Goal: Task Accomplishment & Management: Use online tool/utility

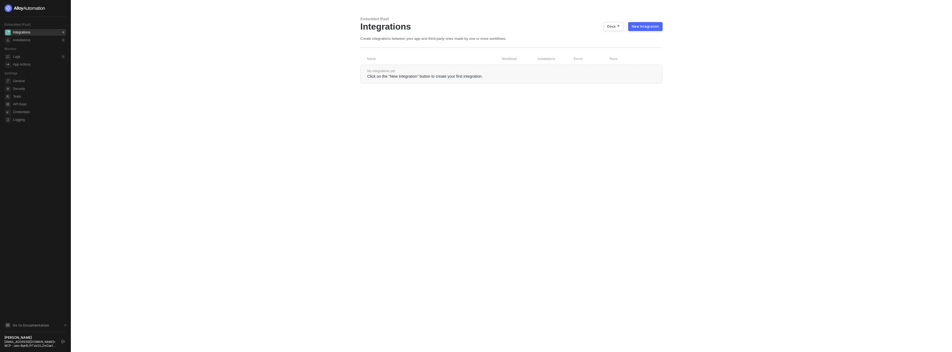
click at [28, 344] on div "[EMAIL_ADDRESS][DOMAIN_NAME] • MCP - caio-8qkRLPiTzkOiLZmCoe1..." at bounding box center [30, 344] width 52 height 8
click at [28, 344] on div "caio@runalloy.com • MCP - caio-8qkRLPiTzkOiLZmCoe1..." at bounding box center [30, 344] width 52 height 8
click at [22, 346] on div "caio@runalloy.com • MCP - caio-8qkRLPiTzkOiLZmCoe1..." at bounding box center [30, 344] width 52 height 8
click at [55, 6] on div at bounding box center [35, 8] width 62 height 8
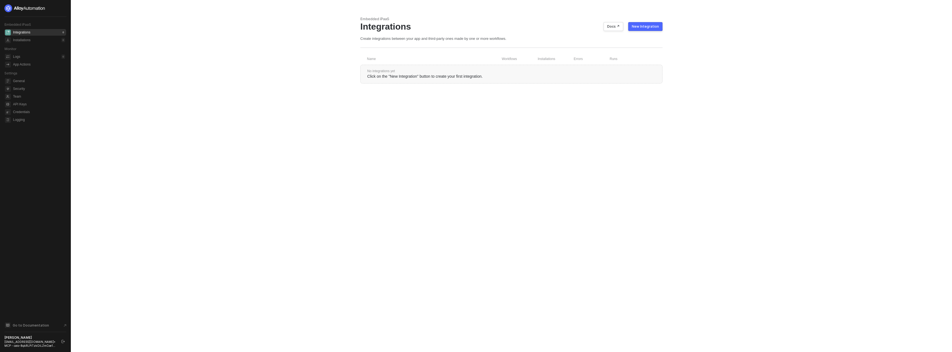
click at [59, 7] on div at bounding box center [35, 8] width 62 height 8
click at [60, 8] on div at bounding box center [35, 8] width 62 height 8
click at [62, 342] on icon "logout" at bounding box center [62, 341] width 3 height 3
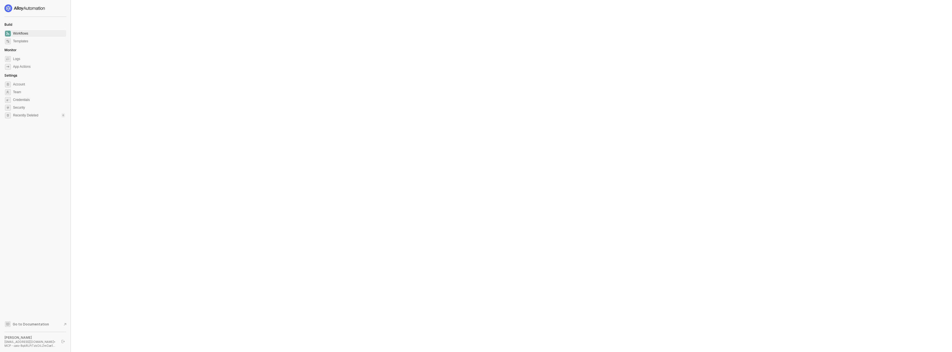
click at [95, 256] on div at bounding box center [476, 176] width 952 height 352
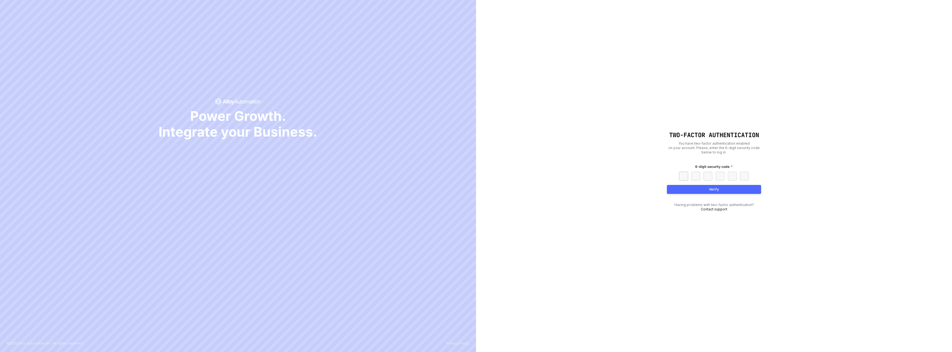
click at [685, 176] on input "text" at bounding box center [683, 176] width 9 height 9
paste input "9"
type input "9"
type input "8"
type input "2"
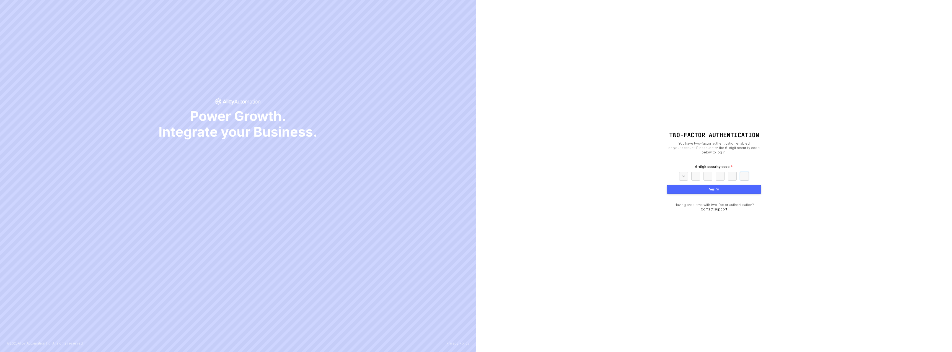
type input "0"
type input "2"
type input "7"
click at [689, 192] on button "Verify" at bounding box center [714, 189] width 94 height 9
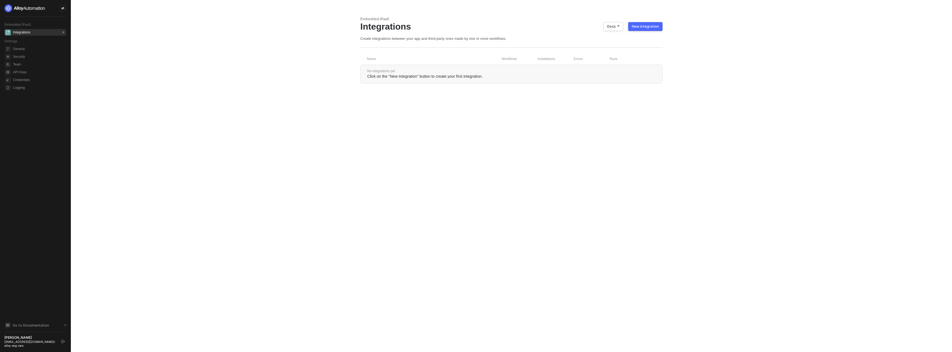
click at [66, 10] on aside "Embedded iPaaS Integrations 0 Settings General Security Team API Keys Credentia…" at bounding box center [35, 176] width 71 height 352
click at [65, 9] on div at bounding box center [62, 8] width 7 height 7
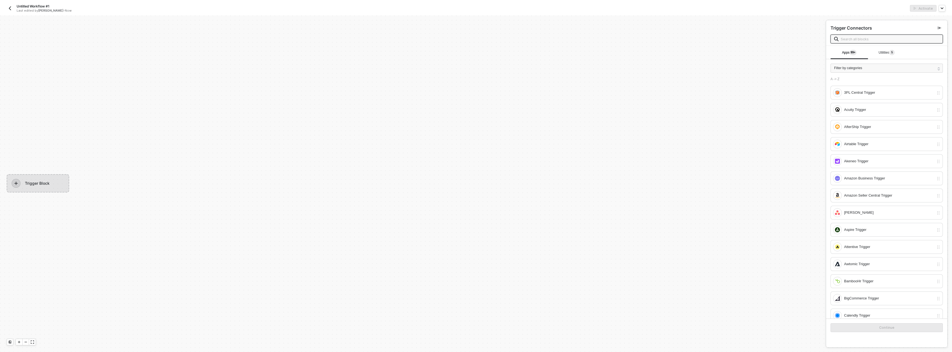
click at [880, 40] on input "text" at bounding box center [890, 39] width 99 height 6
click at [879, 53] on span "Utilities 5" at bounding box center [887, 53] width 16 height 4
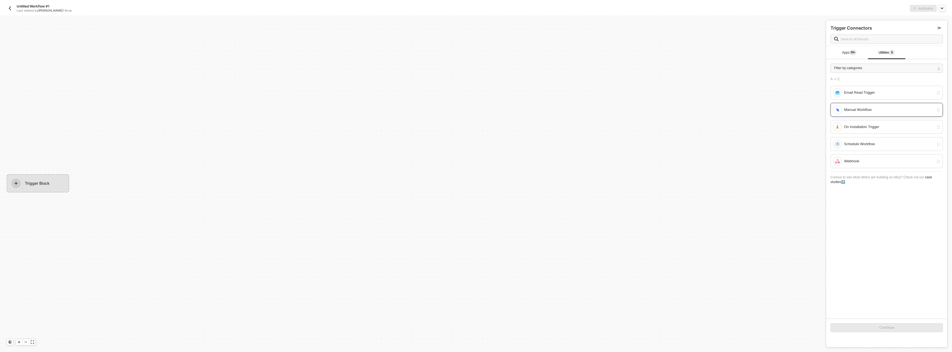
click at [855, 114] on div "Manual Workflow" at bounding box center [883, 109] width 101 height 9
click at [857, 325] on button "Continue" at bounding box center [886, 327] width 112 height 9
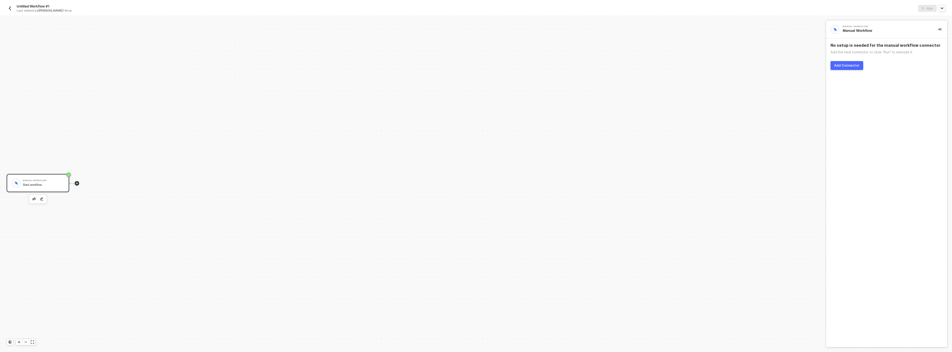
click at [76, 185] on icon "icon-play" at bounding box center [76, 183] width 3 height 3
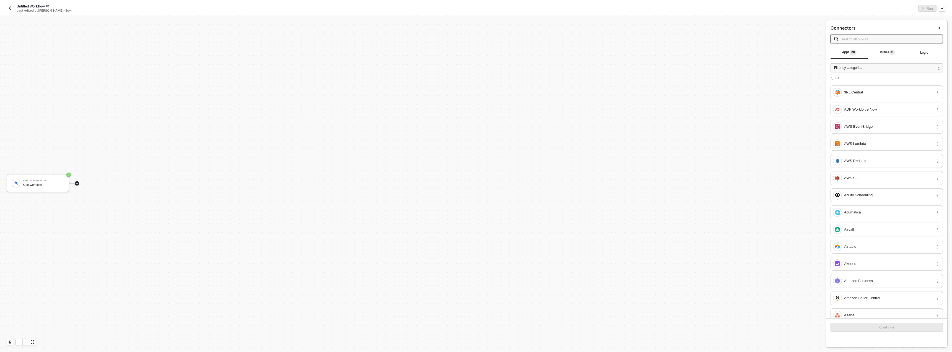
click at [856, 41] on input "text" at bounding box center [890, 39] width 99 height 6
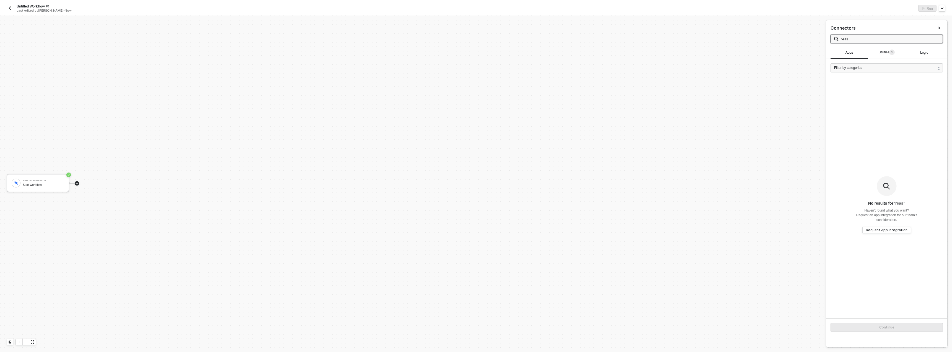
type input "reas"
click at [881, 55] on div "Utilities 1" at bounding box center [886, 52] width 37 height 7
click at [868, 85] on div "Reasoning" at bounding box center [886, 92] width 112 height 14
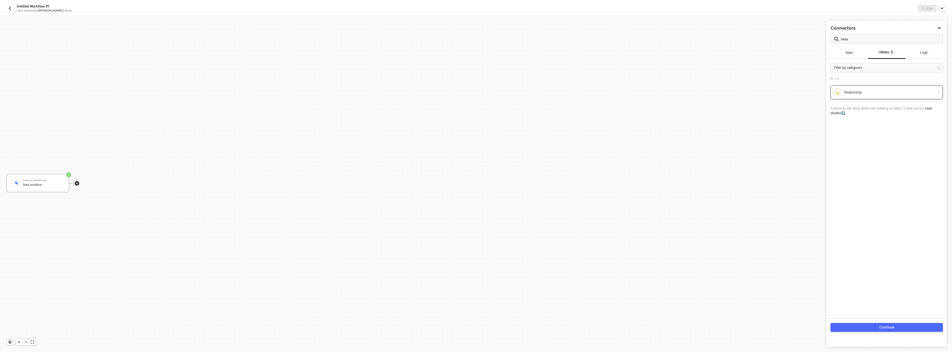
click at [867, 89] on div "Reasoning" at bounding box center [889, 92] width 90 height 6
click at [880, 321] on div "Continue" at bounding box center [886, 327] width 121 height 18
click at [879, 325] on button "Continue" at bounding box center [886, 327] width 112 height 9
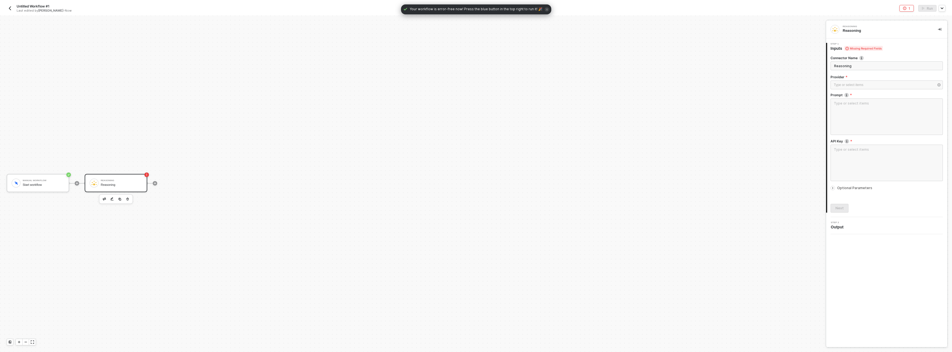
click at [133, 183] on div "Reasoning" at bounding box center [122, 185] width 42 height 4
click at [862, 86] on div "Type or select items ﻿" at bounding box center [884, 84] width 100 height 5
click at [767, 52] on div "OpenAI" at bounding box center [780, 53] width 81 height 9
click at [856, 104] on div "Type or select items ﻿" at bounding box center [884, 102] width 100 height 5
click at [763, 69] on div "gpt-4-turbo" at bounding box center [780, 72] width 81 height 9
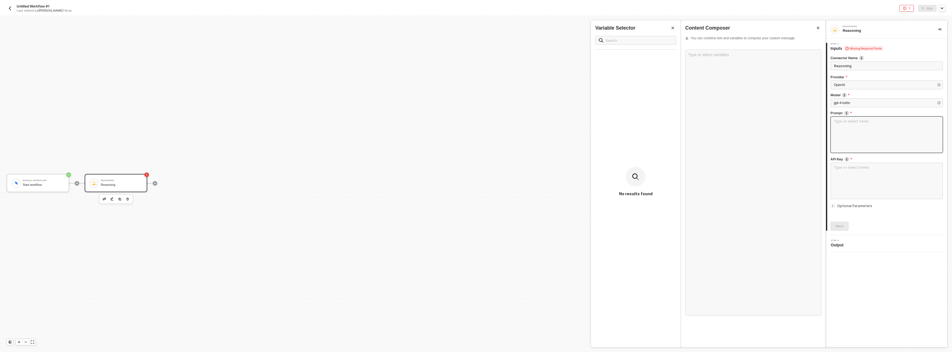
click at [867, 125] on textarea at bounding box center [886, 134] width 112 height 37
click at [690, 90] on div "Type or select variables ﻿" at bounding box center [753, 183] width 136 height 266
click at [128, 198] on icon "button" at bounding box center [127, 199] width 2 height 3
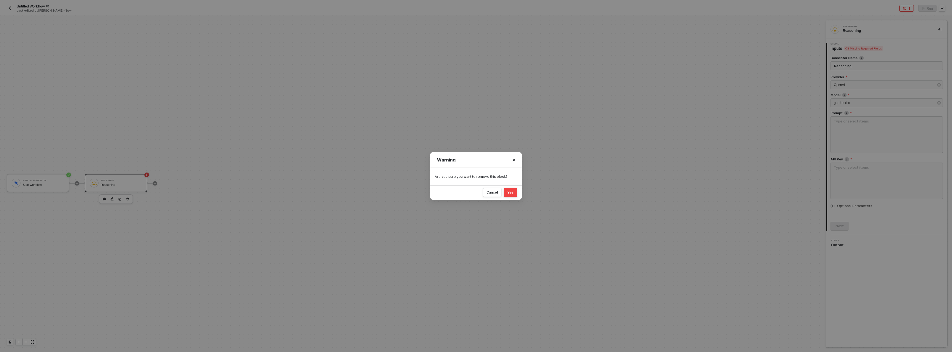
click at [510, 191] on div "Yes" at bounding box center [510, 192] width 6 height 4
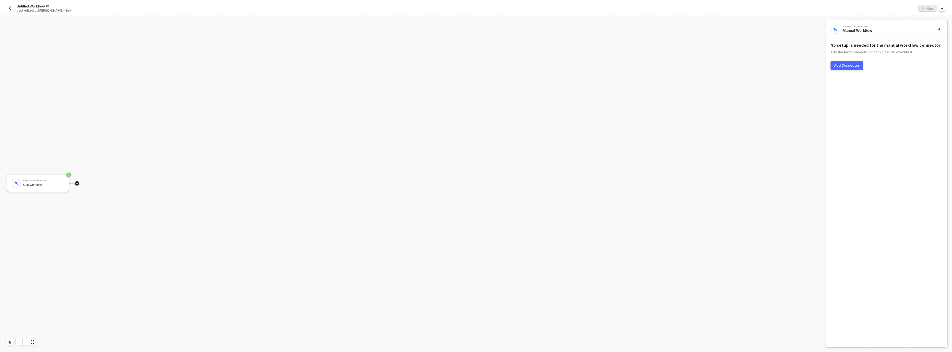
click at [78, 183] on icon "icon-play" at bounding box center [76, 183] width 3 height 3
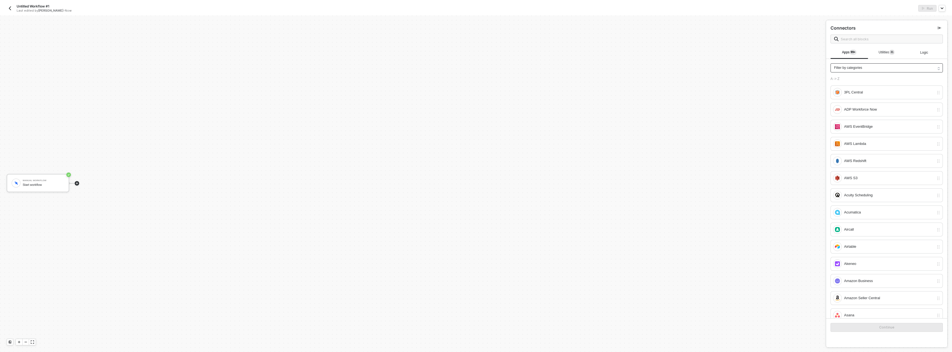
click at [898, 65] on div "Filter by categories" at bounding box center [886, 67] width 112 height 9
click at [890, 43] on span at bounding box center [886, 39] width 112 height 9
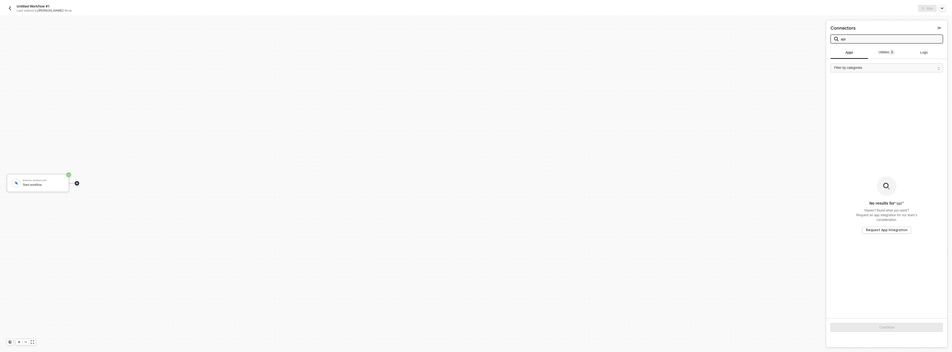
type input "api"
click at [884, 48] on div "Utilities 1" at bounding box center [886, 52] width 37 height 13
click at [877, 89] on div "Custom API Call" at bounding box center [889, 92] width 90 height 6
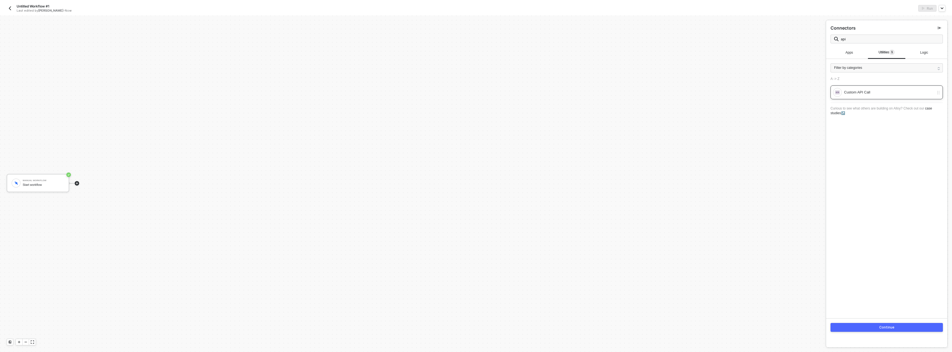
click at [877, 89] on div "Custom API Call" at bounding box center [889, 92] width 90 height 6
click at [860, 84] on div "A -> Z Custom API Call" at bounding box center [886, 88] width 112 height 22
click at [858, 87] on div "Custom API Call" at bounding box center [886, 92] width 112 height 14
click at [855, 329] on button "Continue" at bounding box center [886, 327] width 112 height 9
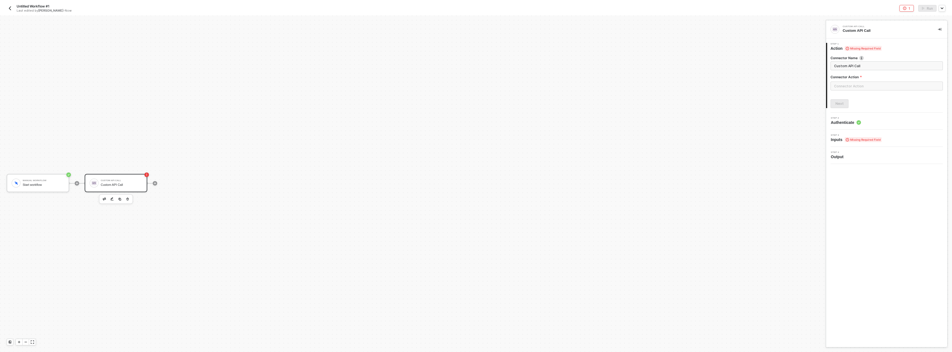
click at [114, 197] on button "button" at bounding box center [112, 199] width 7 height 7
click at [848, 87] on input "text" at bounding box center [886, 86] width 112 height 9
click at [777, 344] on button "Create Custom Action" at bounding box center [775, 340] width 70 height 9
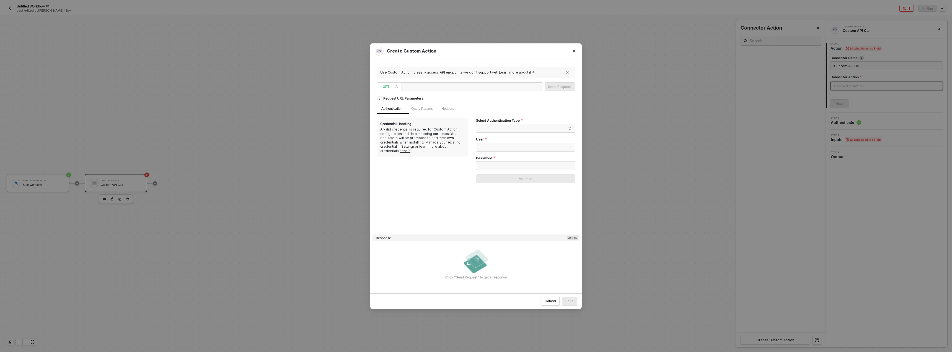
click at [432, 85] on div at bounding box center [431, 87] width 55 height 9
paste div
click at [496, 103] on div "Request URL Parameters" at bounding box center [476, 99] width 198 height 10
click at [500, 131] on span at bounding box center [527, 128] width 90 height 8
click at [494, 154] on div "None" at bounding box center [525, 157] width 97 height 9
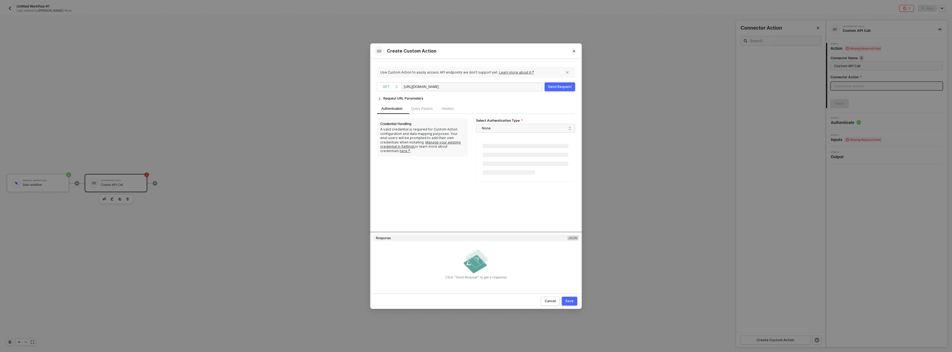
click at [488, 105] on div "Authentication Query Params Headers" at bounding box center [476, 108] width 198 height 11
click at [572, 301] on div "Save" at bounding box center [569, 301] width 8 height 4
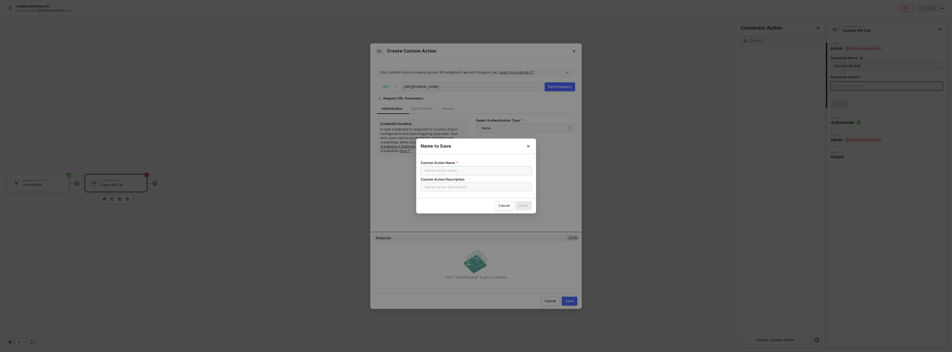
click at [481, 171] on input "Custom Action Name" at bounding box center [476, 170] width 111 height 9
type input "List all todos"
click at [520, 205] on div "Done" at bounding box center [523, 206] width 9 height 4
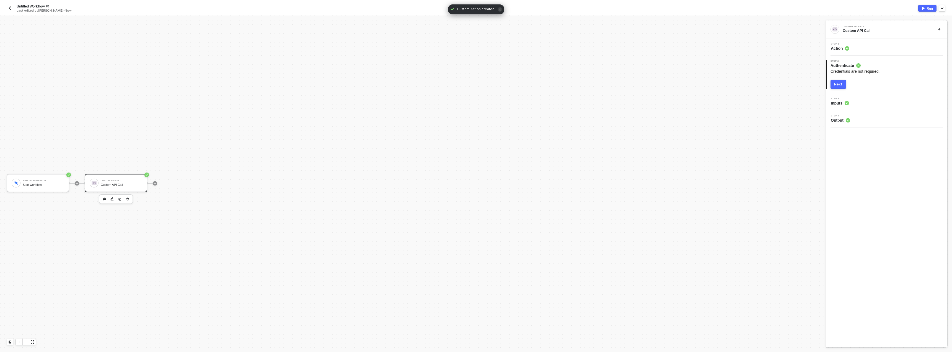
click at [844, 82] on button "Next" at bounding box center [837, 84] width 15 height 9
click at [836, 120] on div "Next" at bounding box center [839, 120] width 8 height 4
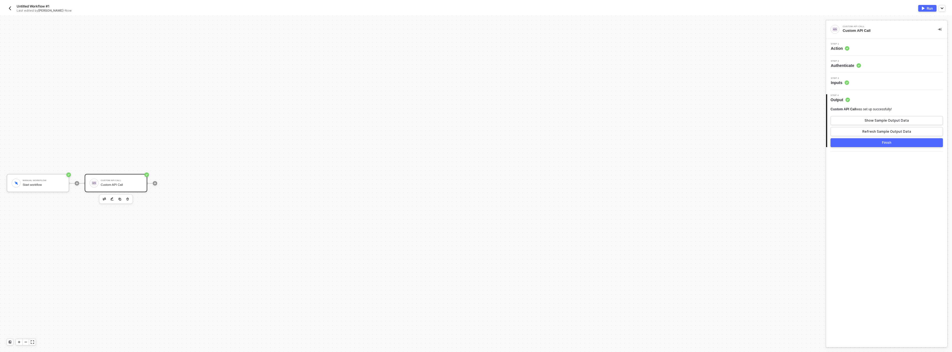
click at [157, 184] on div at bounding box center [155, 183] width 74 height 43
click at [156, 184] on icon "icon-play" at bounding box center [154, 183] width 3 height 3
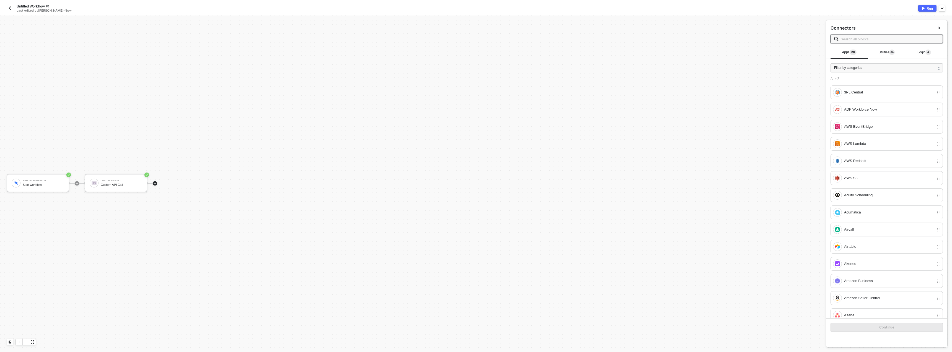
click at [870, 41] on input "text" at bounding box center [890, 39] width 99 height 6
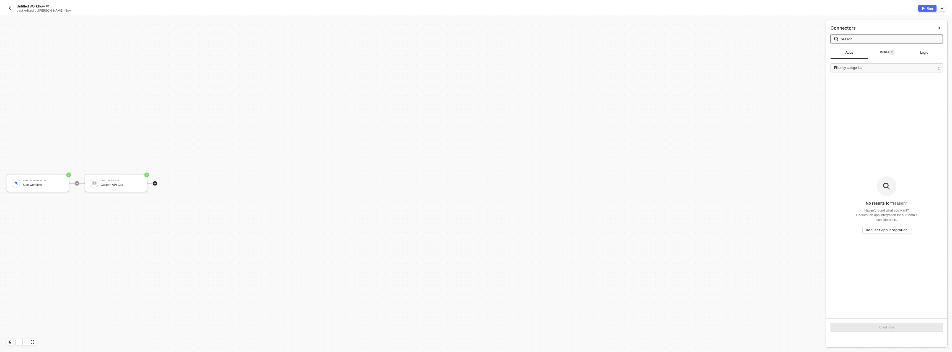
type input "reason"
click at [905, 58] on div "Logic" at bounding box center [923, 52] width 37 height 13
click at [885, 51] on span "Utilities 1" at bounding box center [887, 52] width 16 height 4
click at [873, 86] on div "Reasoning" at bounding box center [886, 92] width 112 height 14
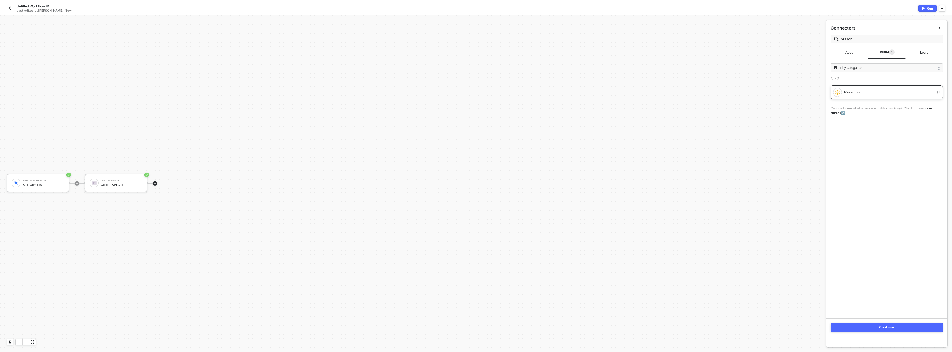
click at [871, 90] on div "Reasoning" at bounding box center [889, 92] width 90 height 6
click at [845, 94] on div "Reasoning" at bounding box center [889, 92] width 90 height 6
click at [860, 323] on button "Continue" at bounding box center [886, 327] width 112 height 9
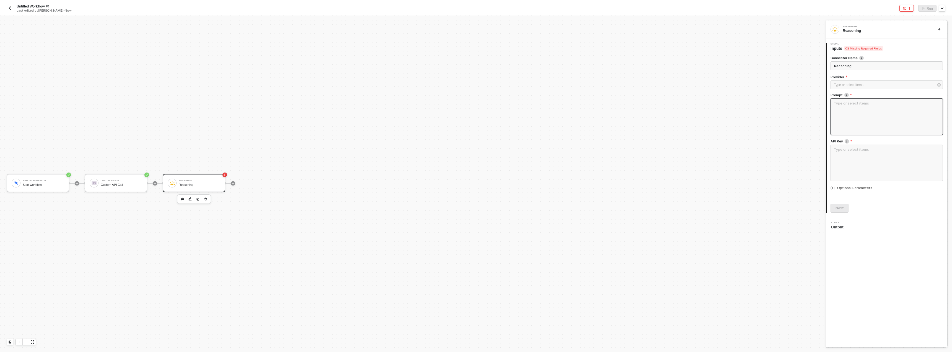
click at [866, 113] on textarea at bounding box center [886, 117] width 112 height 37
click at [746, 118] on div "Type or select variables ﻿" at bounding box center [753, 183] width 136 height 266
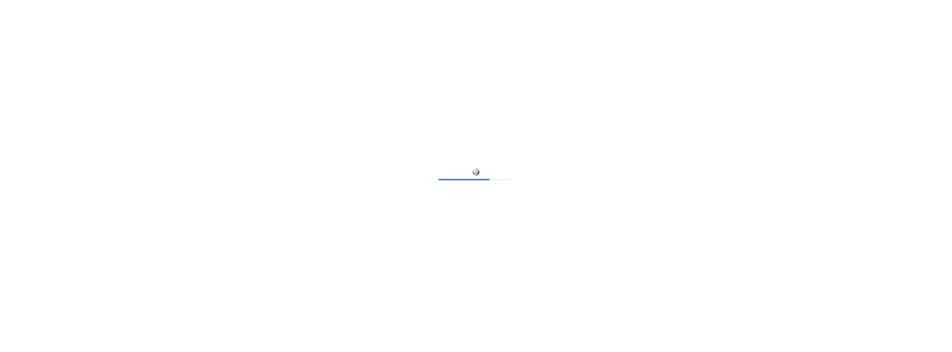
click at [402, 99] on div "70%" at bounding box center [476, 176] width 952 height 352
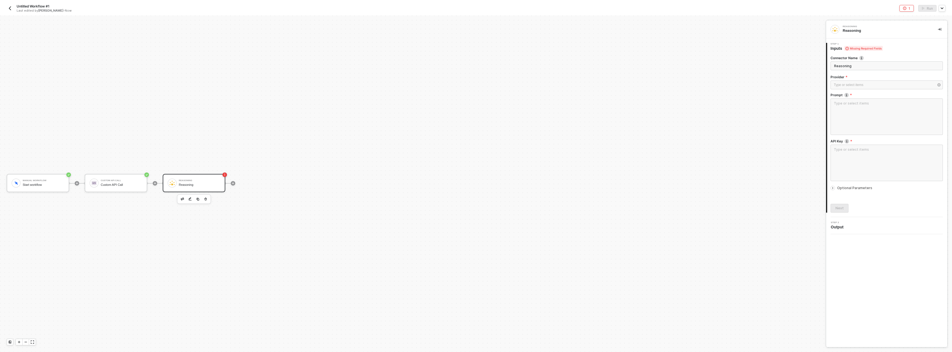
click at [201, 180] on div "Reasoning" at bounding box center [200, 181] width 42 height 2
click at [860, 121] on textarea at bounding box center [886, 117] width 112 height 37
click at [709, 97] on div "Type or select variables ﻿" at bounding box center [753, 183] width 136 height 266
click at [185, 175] on div "Reasoning Reasoning" at bounding box center [194, 183] width 63 height 18
click at [903, 111] on textarea at bounding box center [886, 117] width 112 height 37
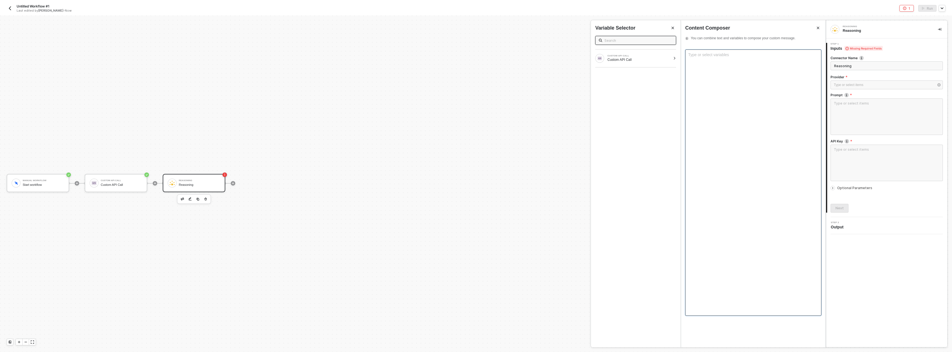
click at [732, 74] on div "Type or select variables ﻿" at bounding box center [753, 183] width 136 height 266
click at [735, 64] on div "Filter all items" at bounding box center [753, 183] width 136 height 266
click at [726, 60] on div "Filter all items" at bounding box center [753, 183] width 136 height 266
click at [738, 129] on div "Filter" at bounding box center [753, 183] width 136 height 266
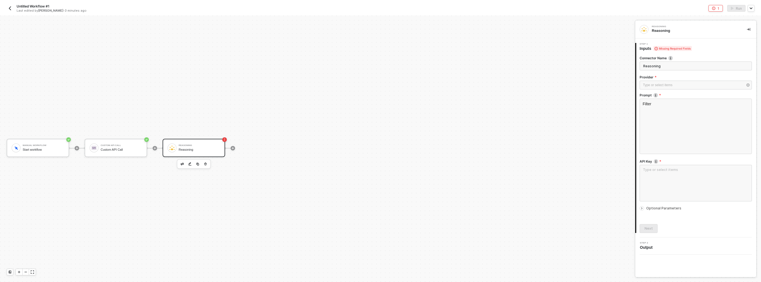
click at [272, 40] on div "Manual Workflow Start workflow Custom API Call Custom API Call Reasoning Reason…" at bounding box center [316, 147] width 633 height 265
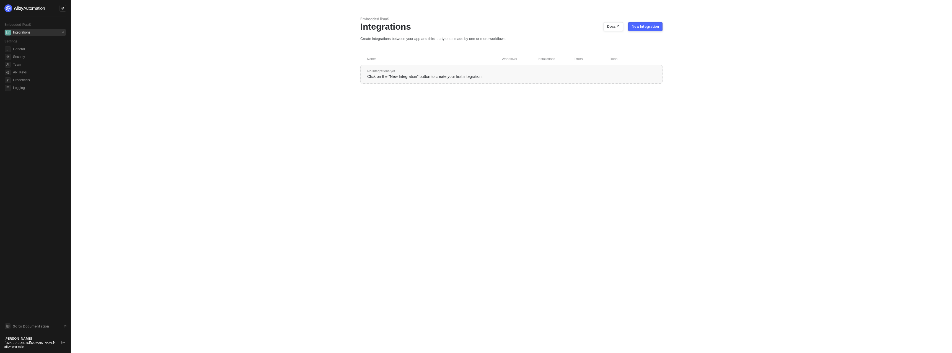
click at [62, 10] on div at bounding box center [62, 8] width 7 height 7
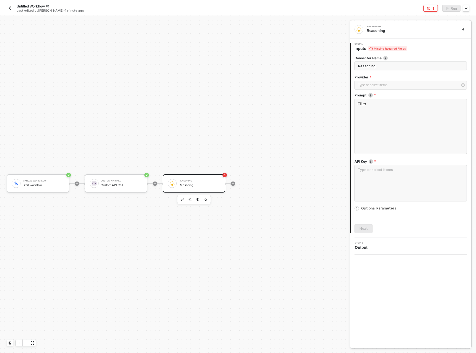
click at [185, 181] on div "Reasoning" at bounding box center [200, 181] width 42 height 2
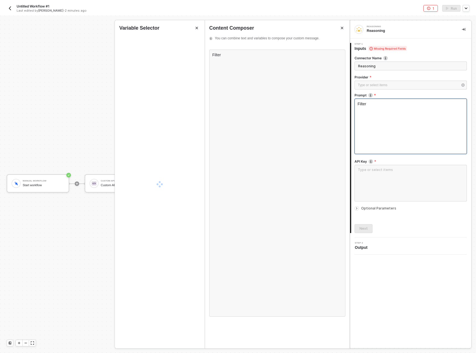
click at [372, 123] on div "Filter" at bounding box center [410, 126] width 112 height 55
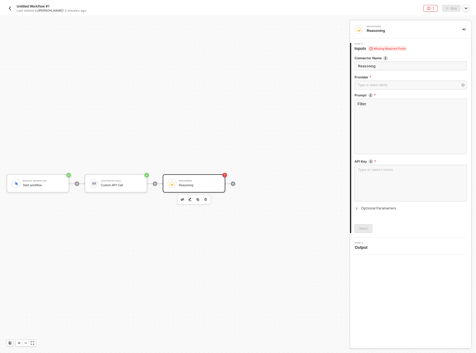
click at [373, 91] on div at bounding box center [410, 91] width 112 height 2
click at [372, 88] on div "Type or select items ﻿" at bounding box center [410, 85] width 112 height 9
click at [300, 68] on div "OpenAI" at bounding box center [305, 69] width 81 height 9
click at [372, 97] on label "Model" at bounding box center [410, 95] width 112 height 5
click at [371, 101] on div "Type or select items ﻿" at bounding box center [408, 102] width 100 height 5
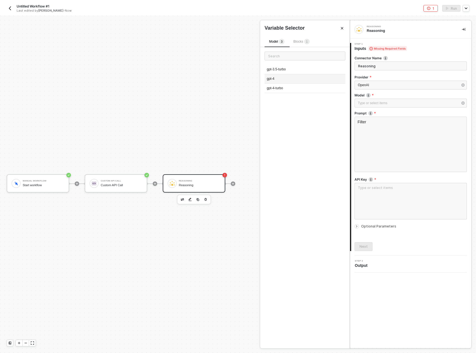
click at [291, 80] on div "gpt-4" at bounding box center [305, 78] width 81 height 9
click at [375, 101] on div "gpt-4" at bounding box center [408, 102] width 100 height 5
click at [296, 91] on div "gpt-4-turbo" at bounding box center [305, 88] width 81 height 9
click at [396, 132] on div "Filter" at bounding box center [410, 143] width 112 height 55
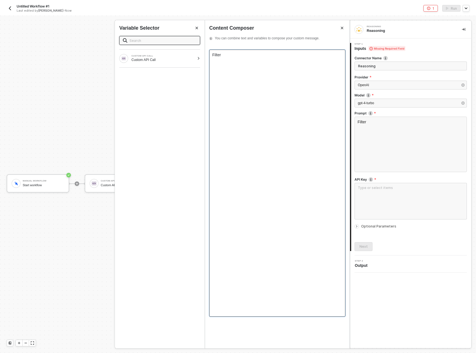
click at [271, 95] on div "Filter" at bounding box center [277, 183] width 136 height 267
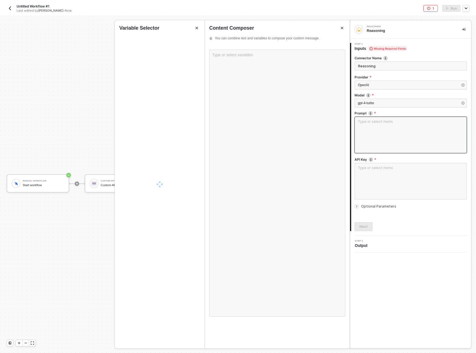
click at [409, 128] on textarea at bounding box center [410, 134] width 112 height 37
click at [405, 128] on textarea at bounding box center [410, 134] width 112 height 37
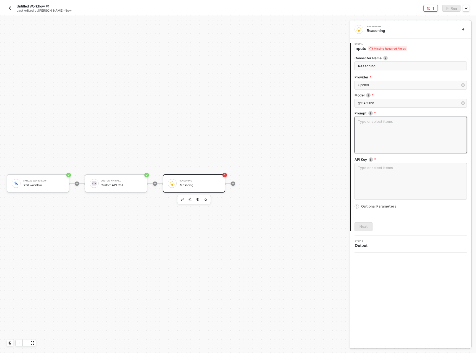
click at [372, 125] on textarea at bounding box center [410, 134] width 112 height 37
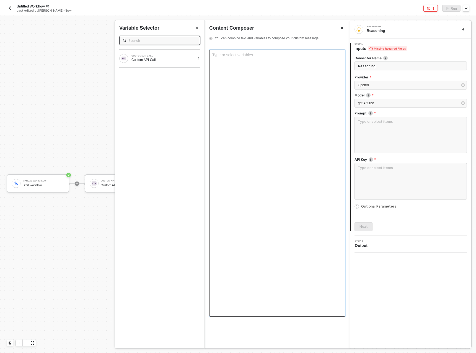
click at [259, 103] on div "Type or select variables ﻿" at bounding box center [277, 183] width 136 height 267
click at [186, 63] on div "CUSTOM API CALL Custom API Call" at bounding box center [157, 58] width 76 height 9
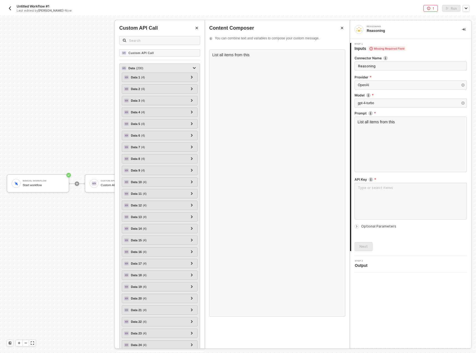
click at [179, 69] on div "Data ( 200 )" at bounding box center [156, 68] width 69 height 7
click at [179, 67] on div "Data ( 200 )" at bounding box center [156, 68] width 69 height 7
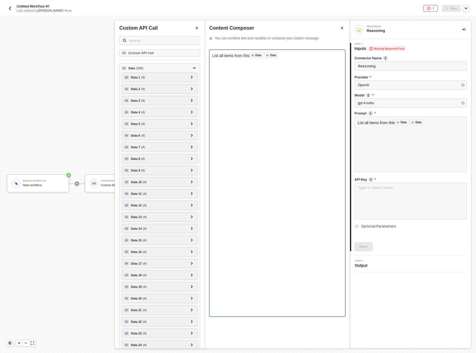
drag, startPoint x: 288, startPoint y: 57, endPoint x: 285, endPoint y: 57, distance: 3.1
click at [287, 57] on div "List all items from this Data ﻿ ﻿ Data ﻿ ﻿" at bounding box center [277, 56] width 130 height 6
click at [279, 61] on div "List all items from this Data ﻿ ﻿" at bounding box center [277, 183] width 136 height 267
click at [278, 61] on div "List all items from this Data ﻿ ﻿" at bounding box center [277, 183] width 136 height 267
click at [389, 181] on label "API Key" at bounding box center [410, 179] width 112 height 5
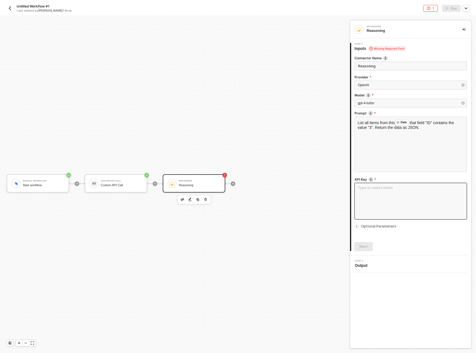
click at [388, 187] on textarea at bounding box center [410, 201] width 112 height 37
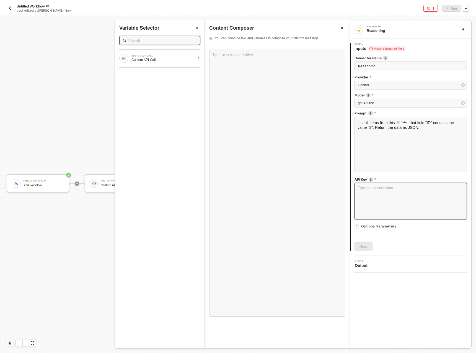
click at [386, 184] on textarea at bounding box center [410, 201] width 112 height 37
type input "sk-proj-Dac55HcrXByEh9bPHqWNAsdnd8Hch5QlsUNzUZJK56SaIXt1SkhDqC3rQt7BIWj3mR5OGhc…"
click at [374, 195] on textarea at bounding box center [410, 201] width 112 height 37
click at [284, 134] on div "Type or select variables ﻿" at bounding box center [277, 183] width 136 height 267
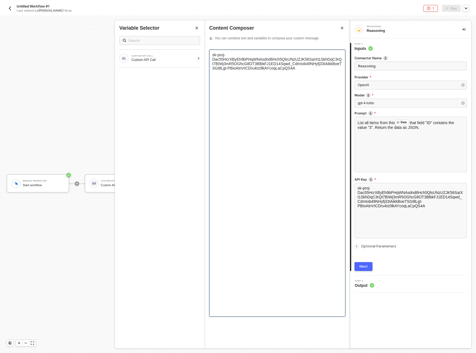
click at [279, 133] on div "sk-proj-Dac55HcrXByEh9bPHqWNAsdnd8Hch5QlsUNzUZJK56SaIXt1SkhDqC3rQt7BIWj3mR5OGhc…" at bounding box center [277, 183] width 136 height 267
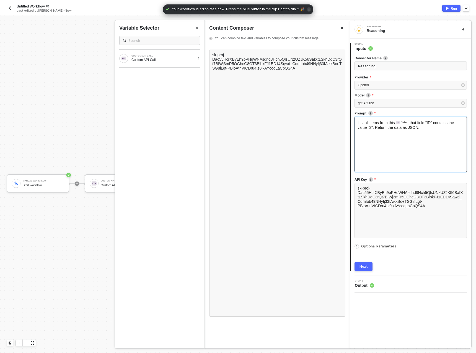
click at [385, 166] on div "List all items from this Data ﻿ that field "ID" contains the value "3". Return …" at bounding box center [410, 143] width 112 height 55
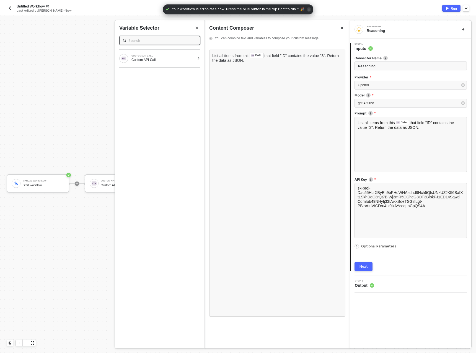
click at [367, 268] on div "Next" at bounding box center [363, 266] width 8 height 4
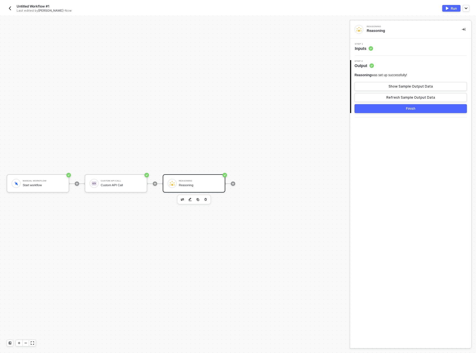
click at [391, 108] on button "Finish" at bounding box center [410, 108] width 112 height 9
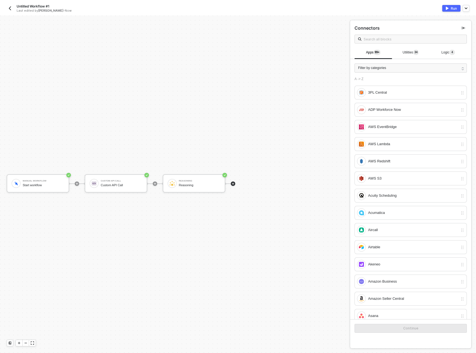
click at [234, 183] on icon "icon-play" at bounding box center [232, 183] width 3 height 3
click at [392, 41] on input "text" at bounding box center [414, 39] width 100 height 6
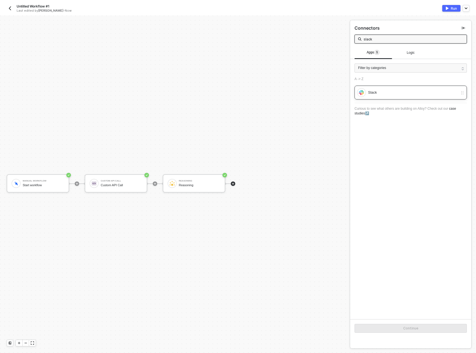
type input "slack"
click at [384, 92] on div "Slack" at bounding box center [413, 92] width 90 height 6
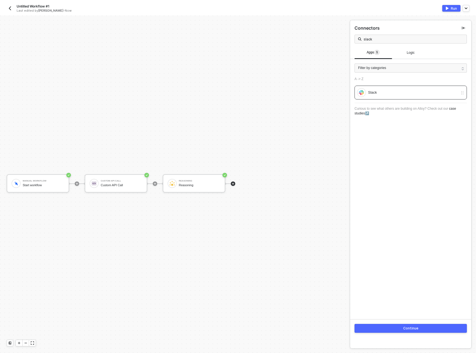
click at [400, 329] on button "Continue" at bounding box center [410, 327] width 112 height 9
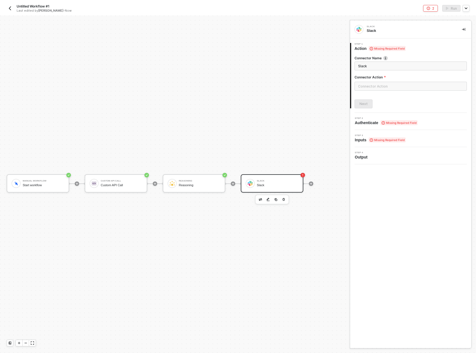
click at [287, 183] on div "Slack" at bounding box center [278, 185] width 42 height 4
click at [398, 86] on input "text" at bounding box center [410, 86] width 112 height 9
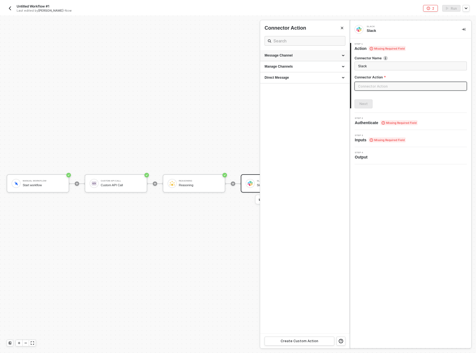
click at [308, 54] on div "Message Channel" at bounding box center [305, 55] width 81 height 5
click at [291, 66] on div "Post" at bounding box center [305, 66] width 81 height 5
type input "Post a message into a channel"
type input "Message Channel - Post"
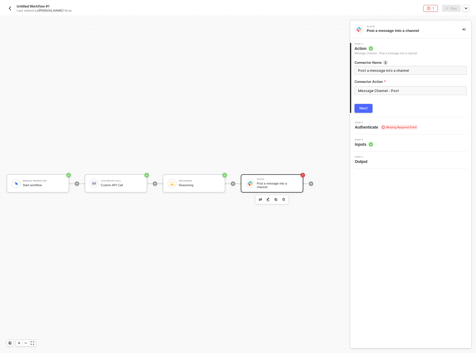
click at [369, 107] on button "Next" at bounding box center [363, 108] width 18 height 9
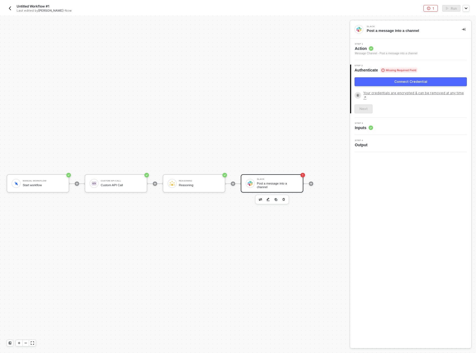
click at [383, 81] on button "Connect Credential" at bounding box center [410, 81] width 112 height 9
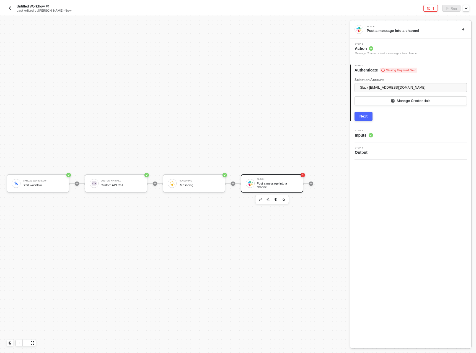
click at [367, 116] on button "Next" at bounding box center [363, 116] width 18 height 9
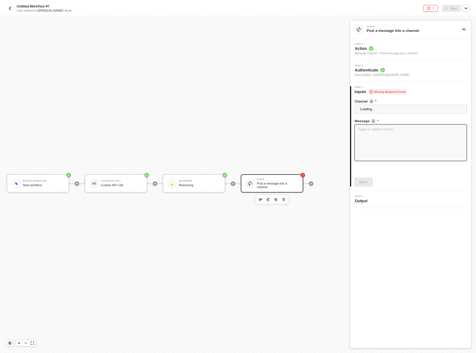
click at [375, 132] on textarea at bounding box center [410, 142] width 112 height 37
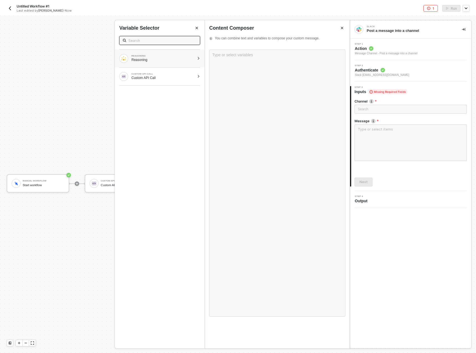
click at [193, 59] on div "Reasoning" at bounding box center [162, 60] width 63 height 4
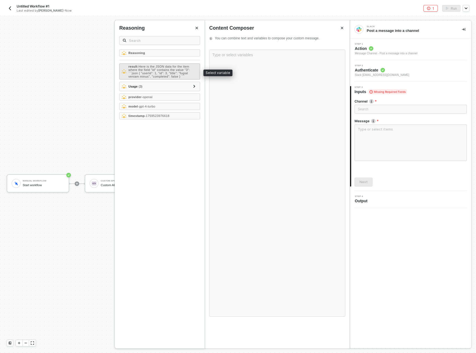
click at [188, 69] on span "- Here is the JSON data for the item where the field "id" contains the value "3…" at bounding box center [158, 71] width 61 height 13
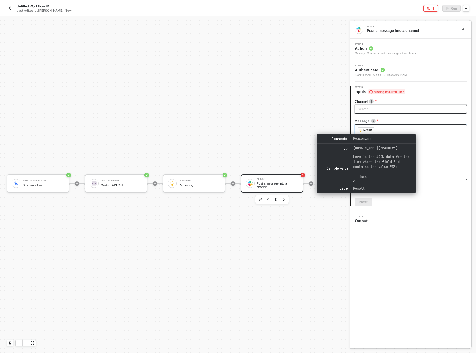
click at [373, 113] on input "search" at bounding box center [411, 109] width 106 height 8
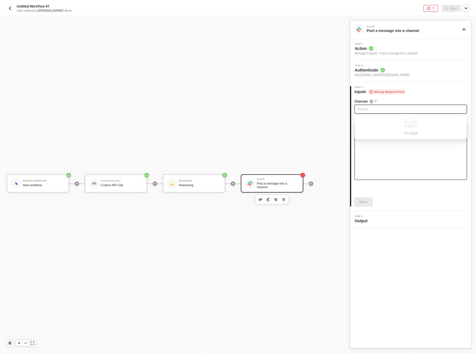
click at [371, 109] on input "search" at bounding box center [411, 109] width 106 height 8
type input "test-mcp-"
click at [375, 114] on div "Search test-mcp-caio" at bounding box center [410, 111] width 112 height 12
click at [381, 111] on input "search" at bounding box center [411, 109] width 106 height 8
type input "test-mcp-caio"
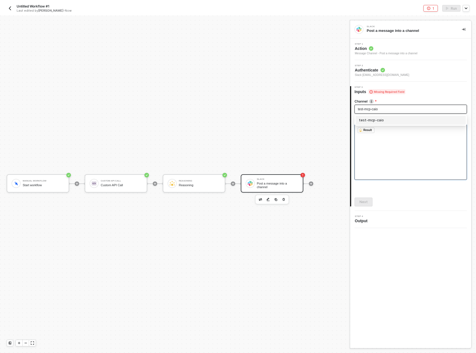
click at [389, 122] on div "test-mcp-caio" at bounding box center [410, 120] width 103 height 6
click at [365, 205] on button "Next" at bounding box center [363, 201] width 18 height 9
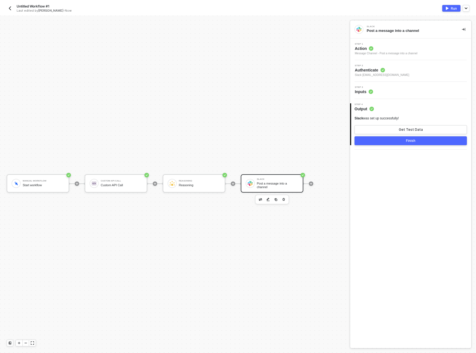
click at [391, 141] on button "Finish" at bounding box center [410, 140] width 112 height 9
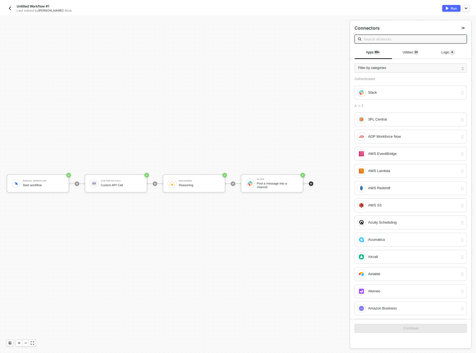
click at [333, 99] on div "Manual Workflow Start workflow Custom API Call Custom API Call Reasoning Reason…" at bounding box center [173, 183] width 347 height 336
click at [453, 10] on div "Run" at bounding box center [454, 8] width 6 height 5
click at [195, 183] on div "Reasoning" at bounding box center [200, 185] width 42 height 4
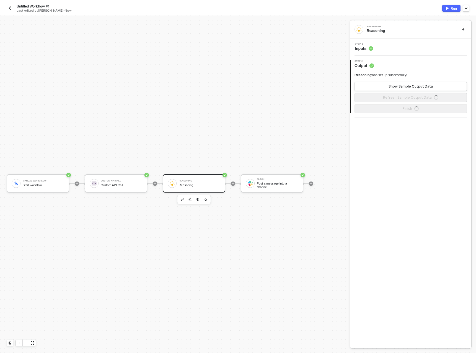
click at [382, 49] on div "Step 1 Inputs" at bounding box center [411, 47] width 120 height 8
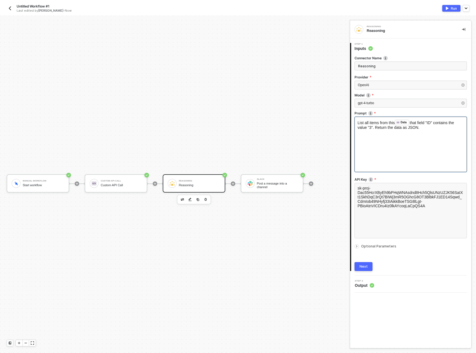
click at [433, 128] on div "List all items from this Data ﻿ that field "ID" contains the value "3". Return …" at bounding box center [410, 125] width 106 height 10
click at [374, 129] on span "that field "ID" contains the value "3". Return the data as JSON." at bounding box center [405, 124] width 97 height 9
click at [435, 132] on div "List all items from this Data ﻿ that field "ID" contains the value "3". Return …" at bounding box center [410, 143] width 112 height 55
click at [447, 125] on div "List all items from this Data ﻿ that field "ID" contains the value "3". Return …" at bounding box center [410, 125] width 106 height 10
click at [445, 123] on span "that field "ID" contains the value "3". Return the data as JSON." at bounding box center [405, 124] width 97 height 9
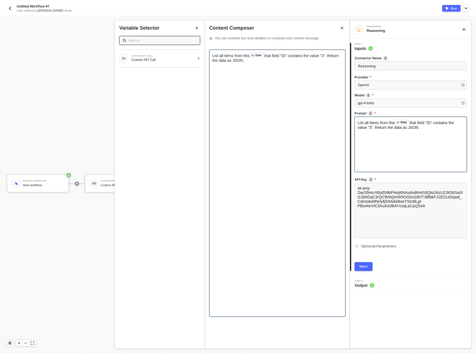
click at [300, 58] on div "List all items from this Data ﻿ that field "ID" contains the value "3". Return …" at bounding box center [277, 58] width 130 height 10
click at [289, 60] on div "List all items from this Data ﻿ that field "ID" includes the value "3". Return …" at bounding box center [277, 58] width 130 height 10
click at [333, 57] on span "that field "ID" includes the value "3". Return the data as JSON." at bounding box center [275, 57] width 127 height 9
click at [359, 265] on button "Next" at bounding box center [363, 266] width 18 height 9
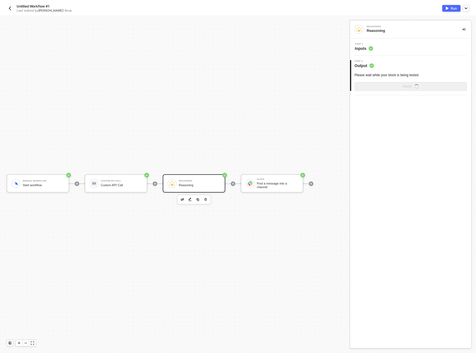
click at [447, 8] on img "button" at bounding box center [447, 8] width 3 height 3
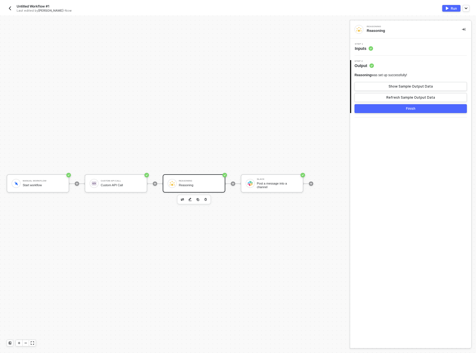
click at [385, 108] on button "Finish" at bounding box center [410, 108] width 112 height 9
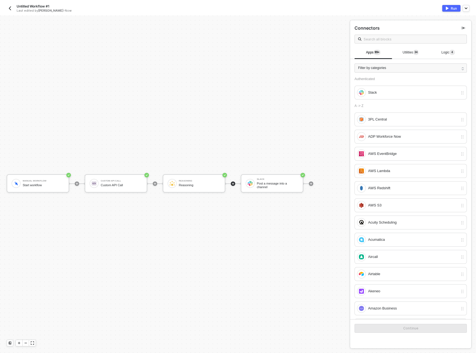
click at [220, 150] on div "Manual Workflow Start workflow Custom API Call Custom API Call Reasoning Reason…" at bounding box center [173, 183] width 347 height 336
click at [195, 180] on div "Reasoning" at bounding box center [200, 181] width 42 height 2
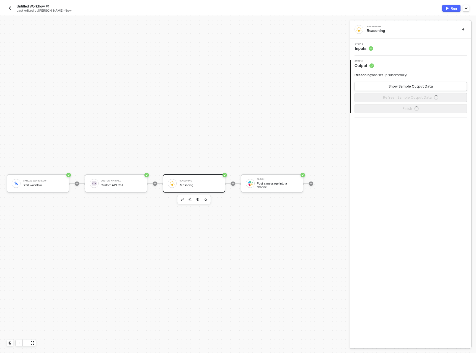
click at [378, 42] on div "Step 1 Inputs" at bounding box center [410, 46] width 121 height 17
click at [376, 45] on div "Step 1 Inputs" at bounding box center [411, 47] width 120 height 8
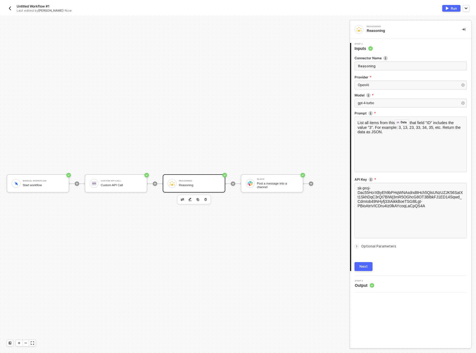
click at [355, 95] on label "Model" at bounding box center [410, 95] width 112 height 5
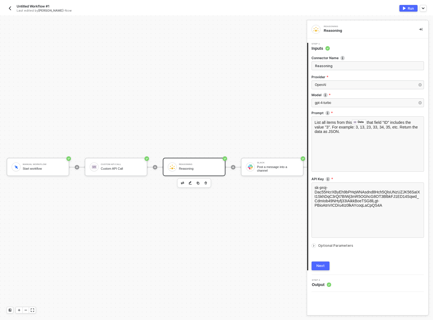
click at [266, 58] on div "Manual Workflow Start workflow Custom API Call Custom API Call Reasoning Reason…" at bounding box center [156, 167] width 313 height 304
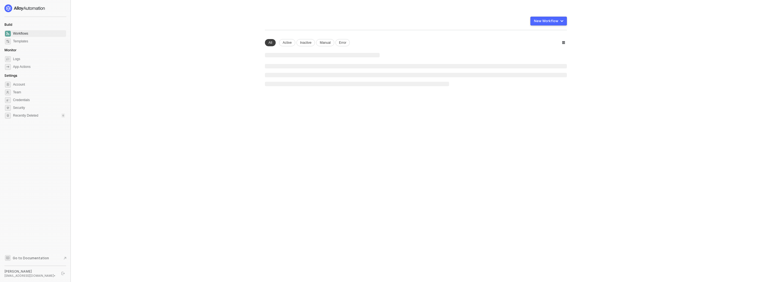
click at [283, 79] on ul at bounding box center [416, 75] width 302 height 22
click at [280, 78] on li at bounding box center [416, 76] width 302 height 4
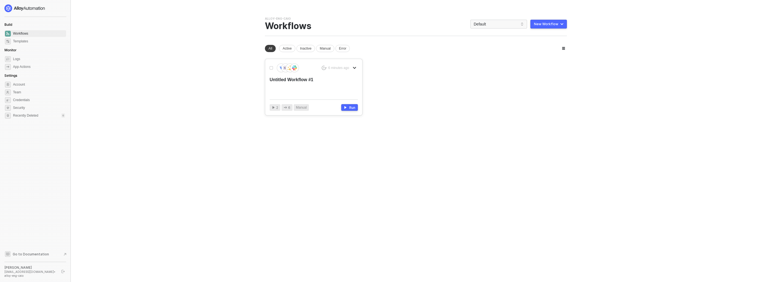
click at [277, 78] on div "Untitled Workflow #1" at bounding box center [305, 86] width 71 height 18
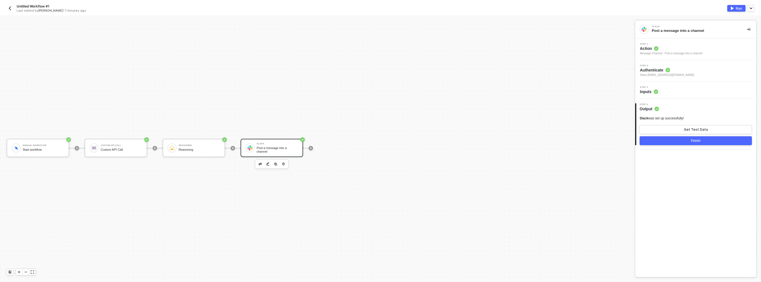
click at [286, 70] on div "Manual Workflow Start workflow Custom API Call Custom API Call Reasoning Reason…" at bounding box center [316, 147] width 633 height 265
drag, startPoint x: 222, startPoint y: 64, endPoint x: 241, endPoint y: 67, distance: 18.5
click at [172, 87] on div "Manual Workflow Start workflow Custom API Call Custom API Call Reasoning Reason…" at bounding box center [316, 147] width 633 height 265
drag, startPoint x: 417, startPoint y: 63, endPoint x: 289, endPoint y: 51, distance: 128.6
click at [417, 63] on div "Manual Workflow Start workflow Custom API Call Custom API Call Reasoning Reason…" at bounding box center [316, 147] width 633 height 265
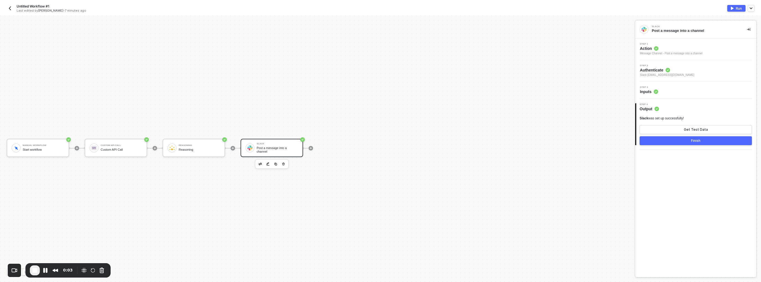
click at [395, 22] on div "Manual Workflow Start workflow Custom API Call Custom API Call Reasoning Reason…" at bounding box center [316, 147] width 633 height 265
drag, startPoint x: 188, startPoint y: 118, endPoint x: 194, endPoint y: 127, distance: 10.9
click at [187, 118] on div "Manual Workflow Start workflow Custom API Call Custom API Call Reasoning Reason…" at bounding box center [316, 147] width 633 height 265
click at [197, 148] on div "Reasoning" at bounding box center [200, 150] width 42 height 4
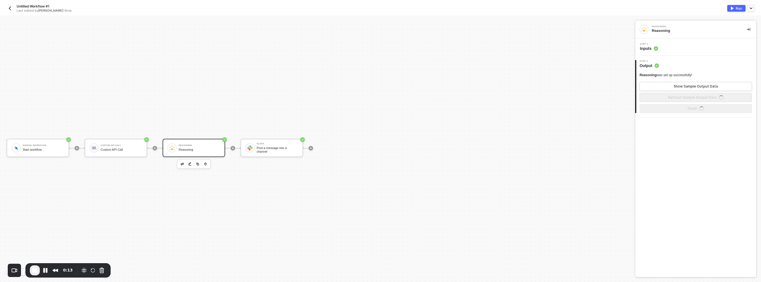
click at [656, 46] on span "Inputs" at bounding box center [649, 49] width 18 height 6
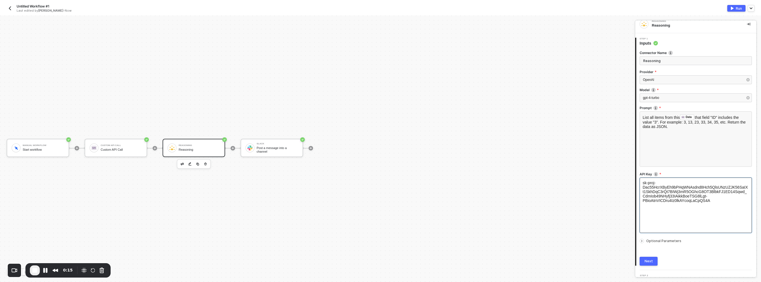
scroll to position [15, 0]
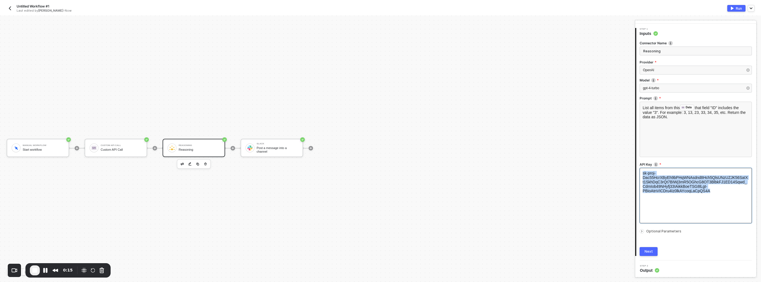
click at [660, 185] on span "sk-proj-Dac55HcrXByEh9bPHqWNAsdnd8Hch5QlsUNzUZJK56SaIXt1SkhDqC3rQt7BIWj3mR5OGhc…" at bounding box center [695, 182] width 105 height 22
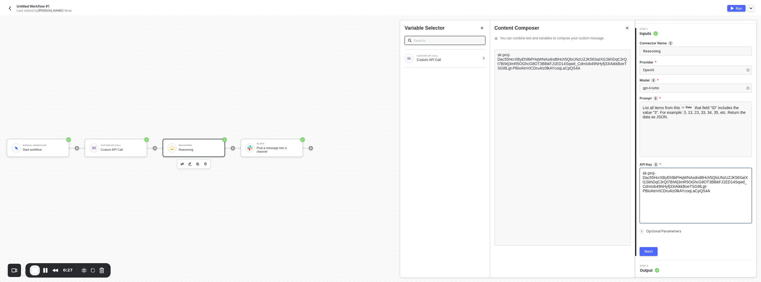
click at [712, 198] on div "sk-proj-Dac55HcrXByEh9bPHqWNAsdnd8Hch5QlsUNzUZJK56SaIXt1SkhDqC3rQt7BIWj3mR5OGhc…" at bounding box center [696, 195] width 112 height 55
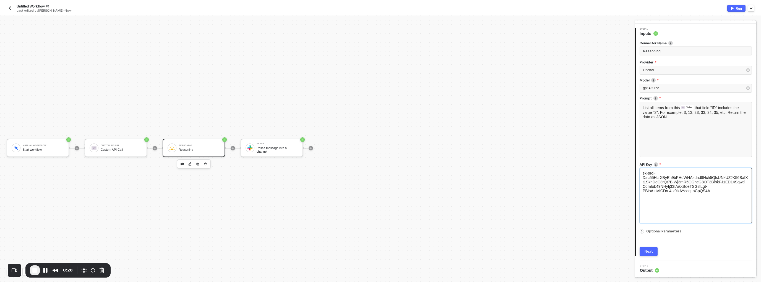
drag, startPoint x: 717, startPoint y: 194, endPoint x: 638, endPoint y: 179, distance: 80.2
click at [638, 179] on div "Connector Name Reasoning Provider OpenAI Model gpt-4-turbo Prompt List all item…" at bounding box center [697, 145] width 120 height 219
click at [643, 174] on div "sk-proj-Dac55HcrXByEh9bPHqWNAsdnd8Hch5QlsUNzUZJK56SaIXt1SkhDqC3rQt7BIWj3mR5OGhc…" at bounding box center [696, 195] width 112 height 55
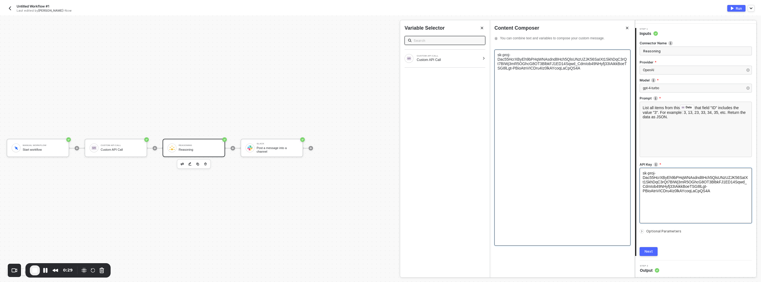
click at [556, 118] on div "sk-proj-Dac55HcrXByEh9bPHqWNAsdnd8Hch5QlsUNzUZJK56SaIXt1SkhDqC3rQt7BIWj3mR5OGhc…" at bounding box center [563, 148] width 136 height 196
drag, startPoint x: 587, startPoint y: 97, endPoint x: 469, endPoint y: 42, distance: 130.2
click at [635, 42] on div "Reasoning Reasoning 1 Step 1 Inputs Connector Name Reasoning Provider OpenAI Mo…" at bounding box center [698, 148] width 126 height 266
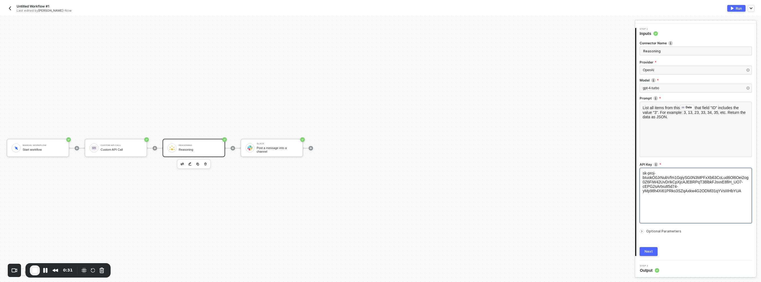
click at [686, 247] on div "Next" at bounding box center [696, 251] width 112 height 9
click at [650, 252] on div "Next" at bounding box center [649, 251] width 8 height 4
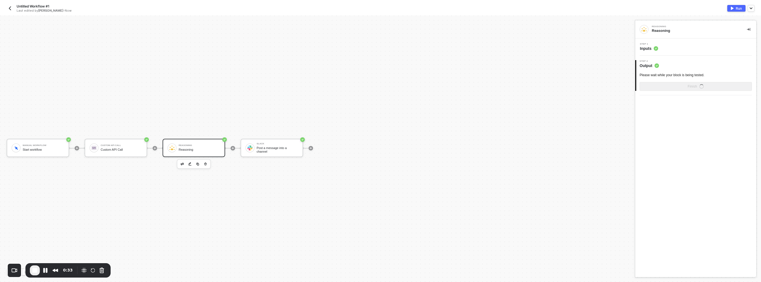
scroll to position [0, 0]
click at [734, 8] on button "Run" at bounding box center [737, 8] width 18 height 7
drag, startPoint x: 14, startPoint y: 9, endPoint x: 10, endPoint y: 9, distance: 3.9
click at [14, 9] on div "Untitled Workflow #1 Last edited by Caio Augusto - Now" at bounding box center [194, 8] width 374 height 9
click at [10, 9] on img "button" at bounding box center [10, 8] width 4 height 4
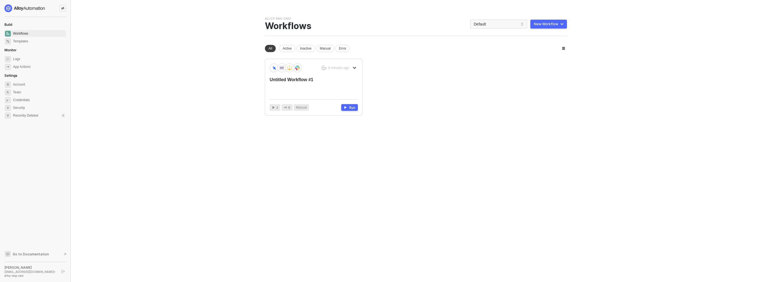
click at [180, 57] on main "You need to expand your browser window or switch to a computer with a bigger sc…" at bounding box center [380, 141] width 761 height 282
click at [313, 70] on div "8 minutes ago" at bounding box center [314, 67] width 88 height 9
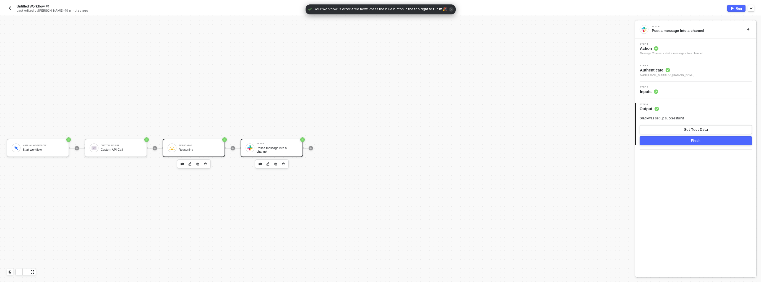
click at [190, 141] on div "Reasoning Reasoning" at bounding box center [194, 148] width 63 height 18
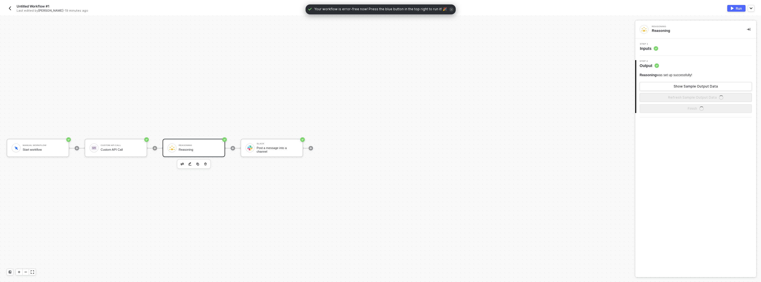
click at [664, 53] on div "Step 1 Inputs" at bounding box center [696, 46] width 121 height 17
click at [657, 50] on circle at bounding box center [656, 48] width 4 height 4
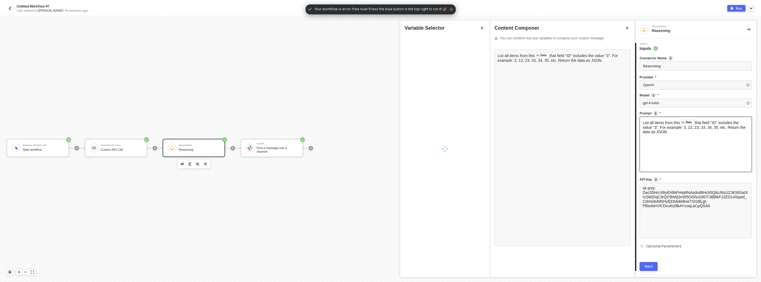
click at [651, 136] on div "List all items from this Data ﻿ that field "ID" includes the value "3". For exa…" at bounding box center [696, 143] width 112 height 55
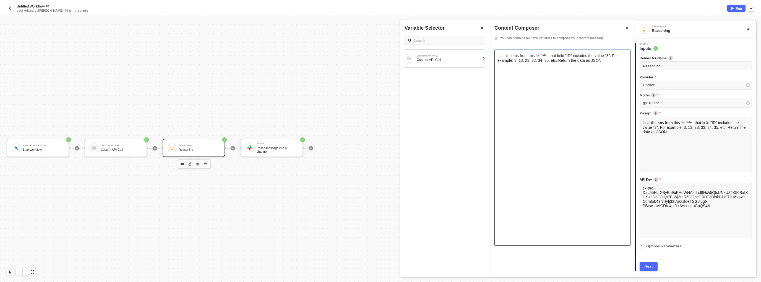
click at [516, 121] on div "List all items from this Data ﻿ that field "ID" includes the value "3". For exa…" at bounding box center [563, 148] width 136 height 196
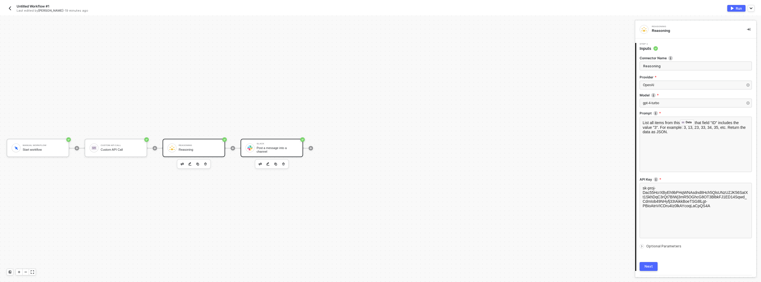
click at [274, 145] on div "Slack Post a message into a channel" at bounding box center [278, 147] width 42 height 11
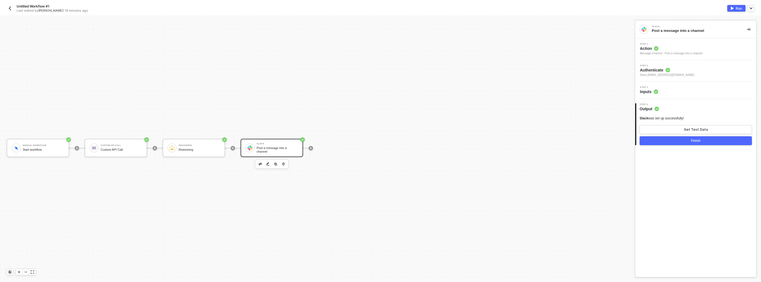
click at [646, 96] on div "Step 3 Inputs" at bounding box center [696, 90] width 121 height 17
click at [646, 91] on span "Inputs" at bounding box center [649, 92] width 18 height 6
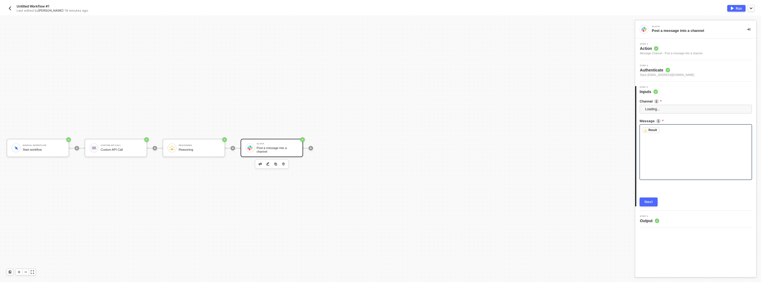
click at [653, 167] on div "﻿ Result ﻿ ﻿" at bounding box center [696, 151] width 112 height 55
click at [548, 81] on div "﻿ Result ﻿ ﻿" at bounding box center [563, 148] width 136 height 196
click at [526, 64] on div "﻿ Result ﻿ https://staging-app.runalloy.com/" at bounding box center [563, 148] width 136 height 196
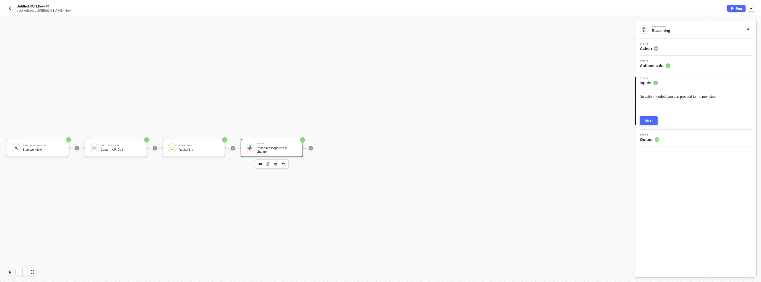
click at [647, 125] on div "3 Step 3 Inputs No action needed, you can proceed to the next step. Next" at bounding box center [696, 101] width 121 height 57
click at [645, 122] on div "Next" at bounding box center [649, 120] width 8 height 4
click at [307, 151] on div at bounding box center [311, 147] width 74 height 43
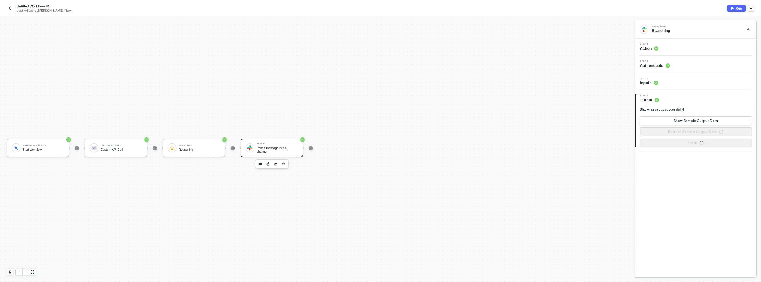
click at [291, 150] on div "Post a message into a channel" at bounding box center [278, 149] width 42 height 7
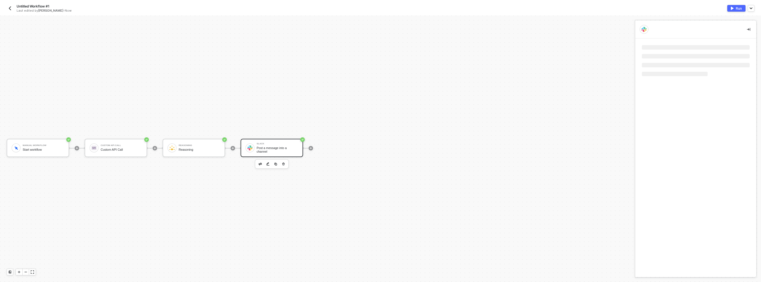
click at [276, 151] on div "Post a message into a channel" at bounding box center [278, 149] width 42 height 7
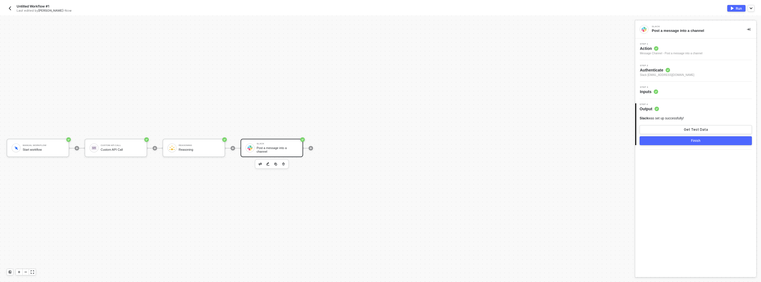
click at [670, 90] on div "Step 3 Inputs" at bounding box center [697, 90] width 120 height 8
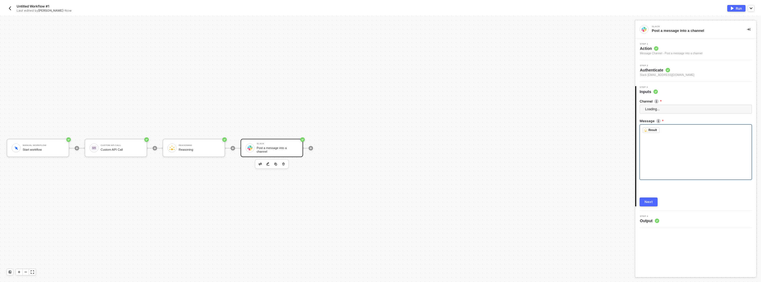
click at [665, 138] on div "﻿ Result ﻿ ﻿" at bounding box center [696, 151] width 112 height 55
click at [541, 75] on div "﻿ Result ﻿ ﻿" at bounding box center [563, 148] width 136 height 196
click at [183, 145] on div "Reasoning" at bounding box center [200, 145] width 42 height 2
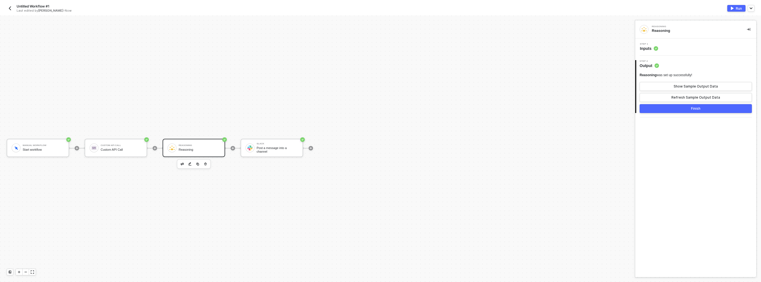
click at [652, 52] on div "Step 1 Inputs" at bounding box center [696, 46] width 121 height 17
click at [651, 49] on span "Inputs" at bounding box center [649, 49] width 18 height 6
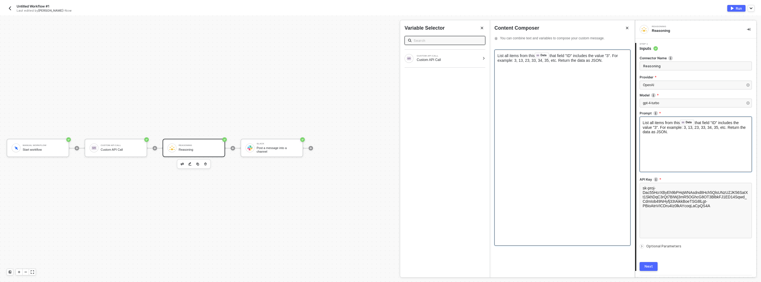
click at [551, 102] on div "List all items from this Data ﻿ that field "ID" includes the value "3". For exa…" at bounding box center [563, 148] width 136 height 196
copy div "List all items from this Data ﻿ that field "ID" includes the value "3". For exa…"
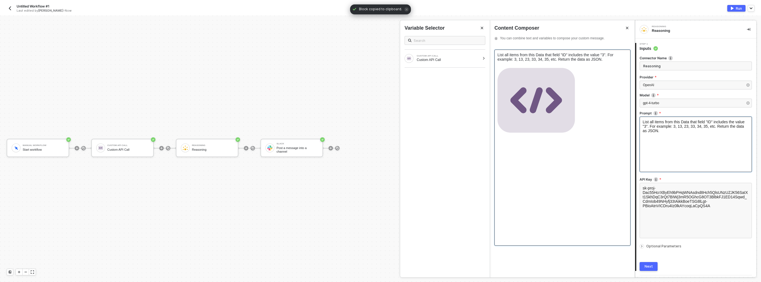
click at [603, 67] on div "﻿" at bounding box center [563, 99] width 130 height 77
click at [527, 97] on img at bounding box center [536, 99] width 77 height 77
click at [572, 104] on img at bounding box center [536, 99] width 77 height 77
click at [576, 103] on div "﻿" at bounding box center [563, 99] width 130 height 77
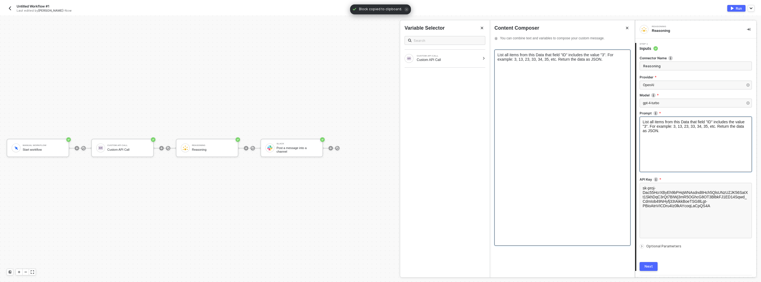
click at [607, 85] on div "List all items from this Data that field "ID" includes the value "3". For examp…" at bounding box center [563, 148] width 136 height 196
click at [609, 73] on div "List all items from this Data that field "ID" includes the value "3". For examp…" at bounding box center [563, 148] width 136 height 196
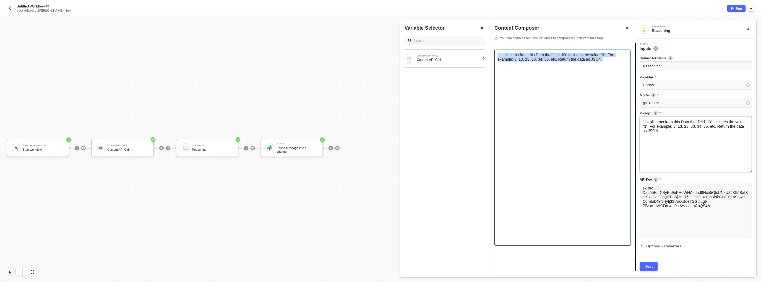
copy span "List all items from this Data that field "ID" includes the value "3". For examp…"
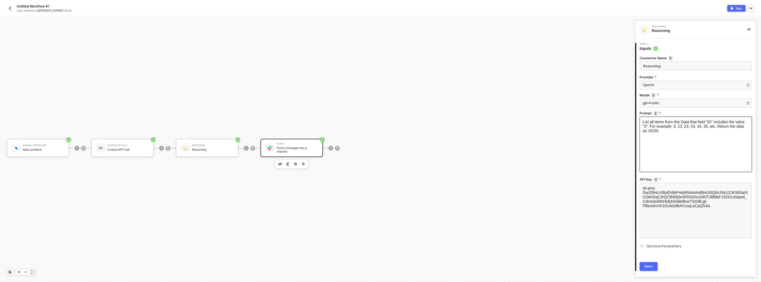
click at [288, 145] on div "Slack Post a message into a channel" at bounding box center [298, 147] width 42 height 11
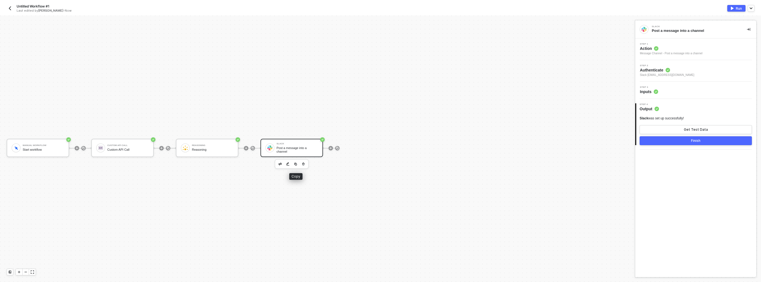
click at [293, 150] on div "Post a message into a channel" at bounding box center [298, 149] width 42 height 7
click at [673, 82] on div "Step 3 Inputs" at bounding box center [696, 90] width 121 height 17
click at [657, 87] on span "Step 3" at bounding box center [649, 87] width 18 height 2
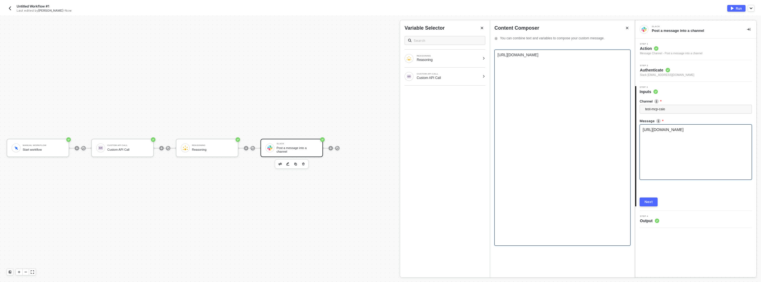
click at [566, 90] on div "https://staging-app.runalloy.com/" at bounding box center [563, 148] width 136 height 196
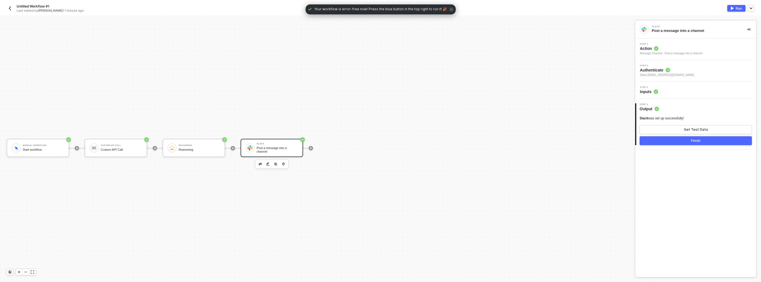
click at [8, 9] on img "button" at bounding box center [10, 8] width 4 height 4
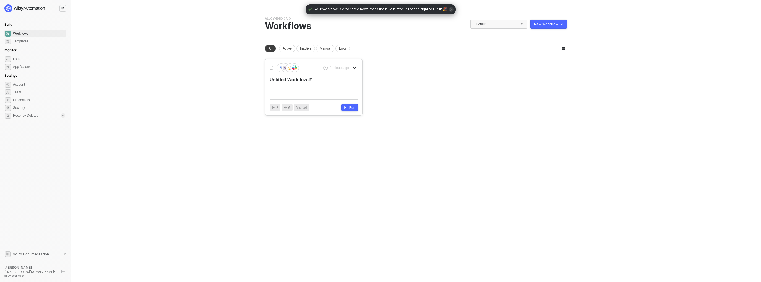
click at [274, 79] on div "Untitled Workflow #1" at bounding box center [305, 86] width 71 height 18
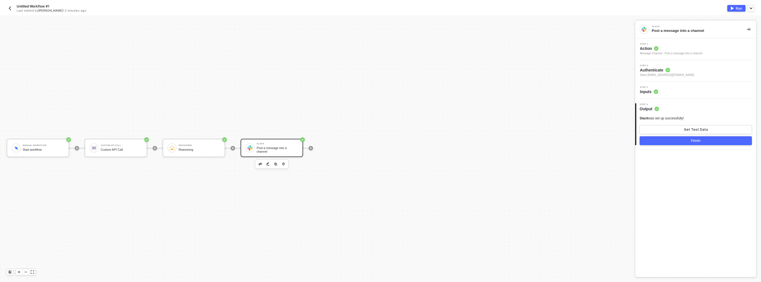
click at [311, 122] on div "Manual Workflow Start workflow Custom API Call Custom API Call Reasoning Reason…" at bounding box center [316, 147] width 633 height 265
click at [126, 51] on div "Manual Workflow Start workflow Custom API Call Custom API Call Reasoning Reason…" at bounding box center [316, 147] width 633 height 265
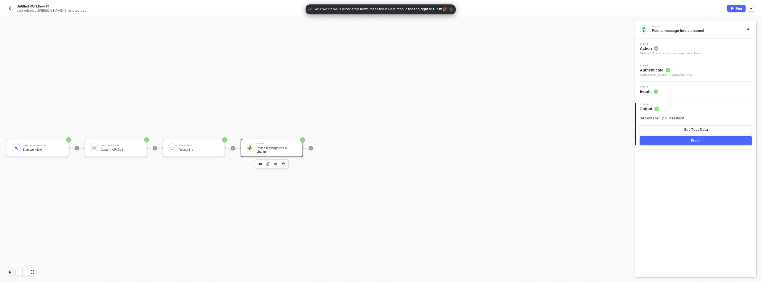
click at [11, 8] on img "button" at bounding box center [10, 8] width 4 height 4
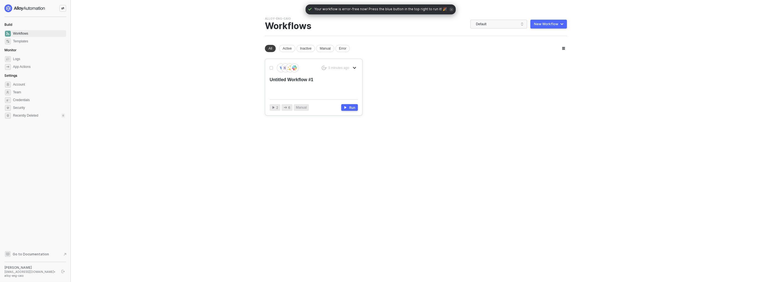
click at [286, 74] on div "3 minutes ago Untitled Workflow #1" at bounding box center [314, 79] width 88 height 32
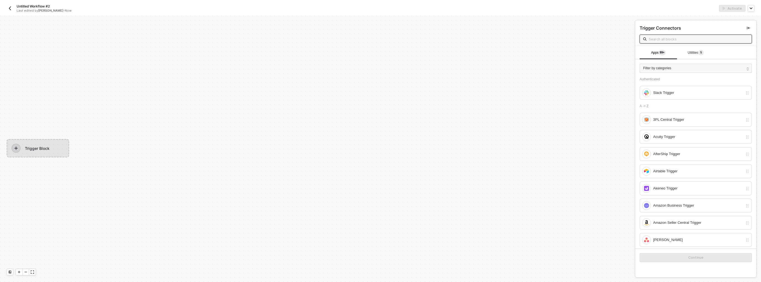
click at [9, 4] on div "Untitled Workflow #2 Last edited by [PERSON_NAME] - Now" at bounding box center [194, 8] width 374 height 9
click at [9, 7] on img "button" at bounding box center [10, 8] width 4 height 4
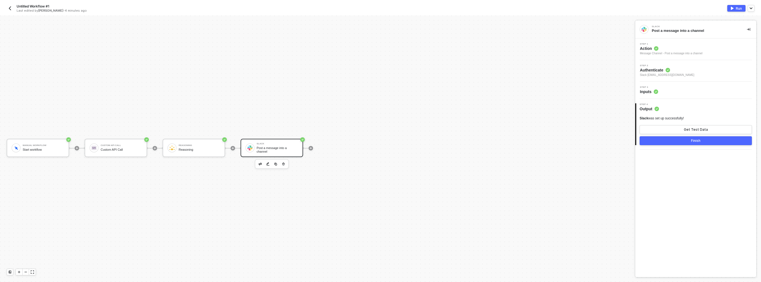
click at [728, 8] on button "Run" at bounding box center [737, 8] width 18 height 7
click at [139, 33] on div "Manual Workflow Start workflow Custom API Call Custom API Call Reasoning Reason…" at bounding box center [316, 147] width 633 height 265
drag, startPoint x: 757, startPoint y: 7, endPoint x: 753, endPoint y: 8, distance: 4.3
click at [757, 7] on div "Untitled Workflow #1 Last edited by Caio Augusto - 4 minutes ago Running" at bounding box center [380, 7] width 761 height 15
click at [753, 8] on icon "button" at bounding box center [751, 8] width 3 height 2
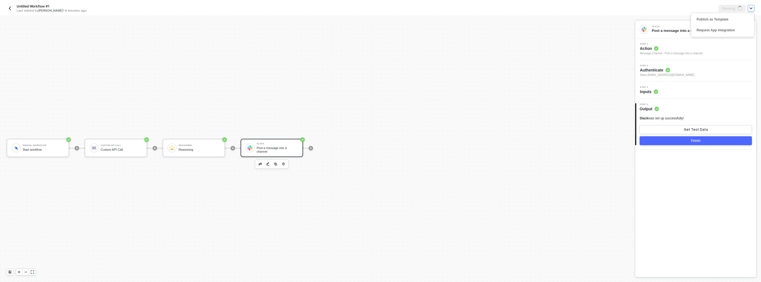
click at [752, 8] on icon "button" at bounding box center [751, 8] width 2 height 1
click at [649, 7] on div "Running Publish as Template Request App Integration" at bounding box center [568, 8] width 374 height 7
click at [10, 8] on img "button" at bounding box center [10, 8] width 4 height 4
drag, startPoint x: 99, startPoint y: 15, endPoint x: 95, endPoint y: 15, distance: 3.9
click at [99, 15] on div "Untitled Workflow #1 Last edited by [PERSON_NAME] - 4 minutes ago Run" at bounding box center [381, 7] width 748 height 15
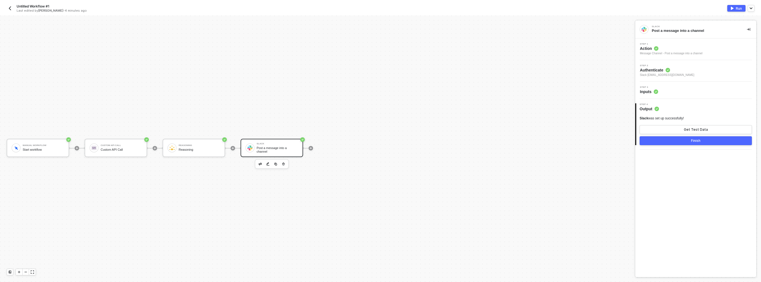
click at [12, 7] on button "button" at bounding box center [10, 8] width 7 height 7
click at [181, 148] on div "Reasoning" at bounding box center [200, 150] width 42 height 4
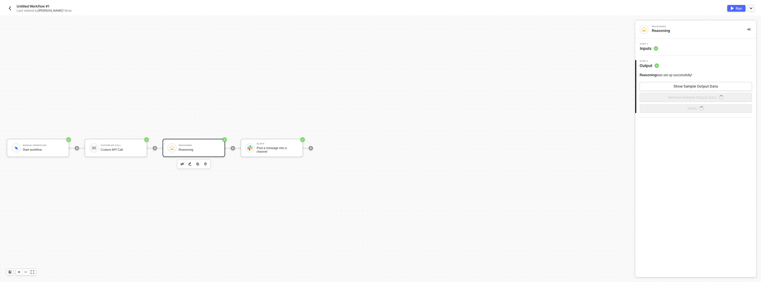
click at [659, 48] on div "Step 1 Inputs" at bounding box center [697, 47] width 120 height 8
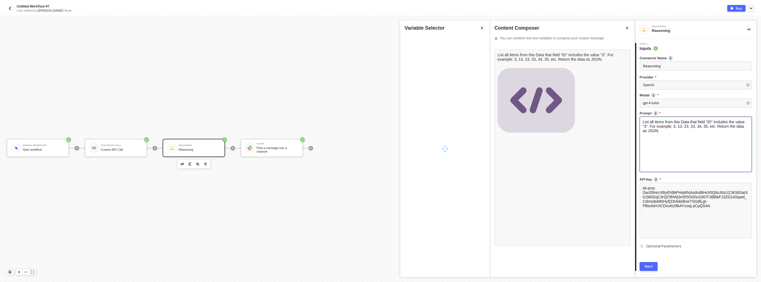
click at [683, 134] on div "List all items from this Data that field "ID" includes the value "3". For examp…" at bounding box center [696, 143] width 112 height 55
click at [560, 95] on img at bounding box center [536, 99] width 77 height 77
click at [581, 97] on div "﻿" at bounding box center [563, 99] width 130 height 77
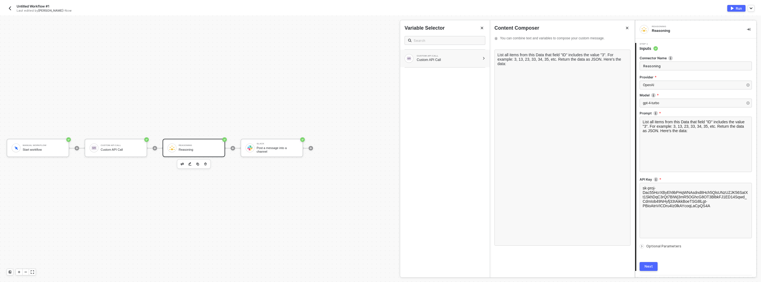
click at [464, 62] on div "CUSTOM API CALL Custom API Call" at bounding box center [443, 58] width 76 height 9
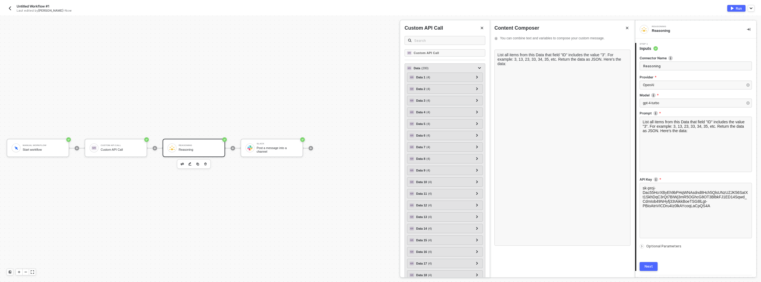
click at [441, 71] on div "Data ( 200 )" at bounding box center [441, 68] width 69 height 7
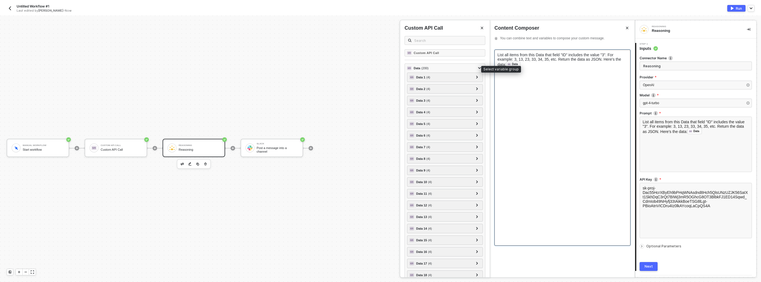
click at [566, 94] on div "List all items from this Data that field "ID" includes the value "3". For examp…" at bounding box center [563, 148] width 136 height 196
click at [733, 8] on img "button" at bounding box center [732, 8] width 3 height 3
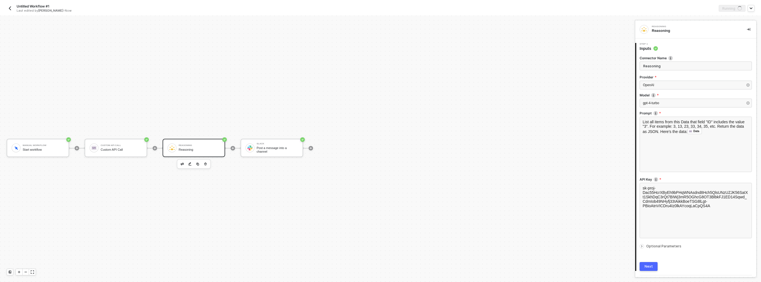
click at [651, 263] on button "Next" at bounding box center [649, 266] width 18 height 9
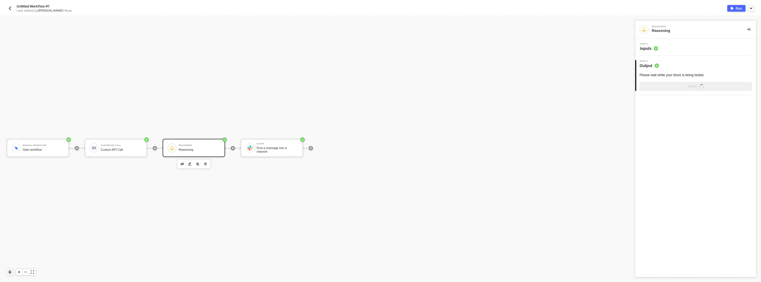
click at [16, 7] on div "Untitled Workflow #1 Last edited by Caio Augusto - Now" at bounding box center [194, 8] width 374 height 9
click at [11, 7] on img "button" at bounding box center [10, 8] width 4 height 4
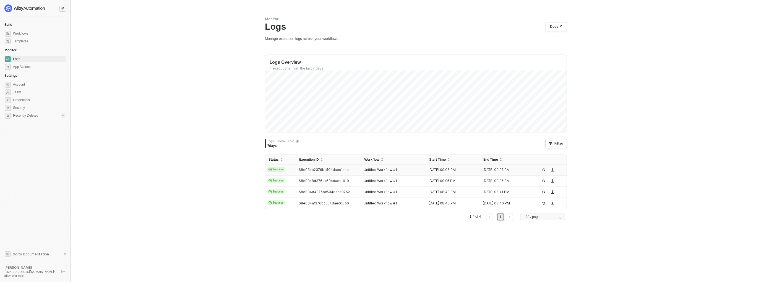
click at [284, 170] on span "Success" at bounding box center [276, 169] width 19 height 5
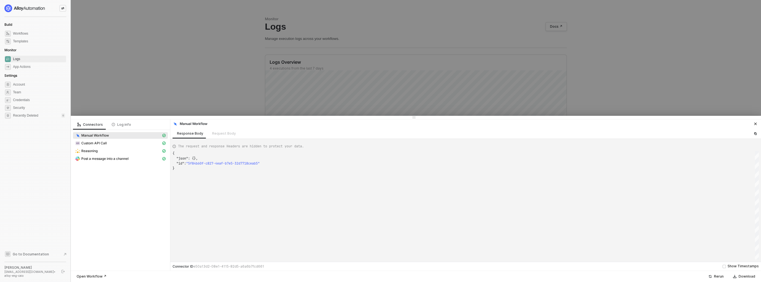
scroll to position [15, 0]
click at [115, 149] on div "Reasoning" at bounding box center [118, 150] width 86 height 5
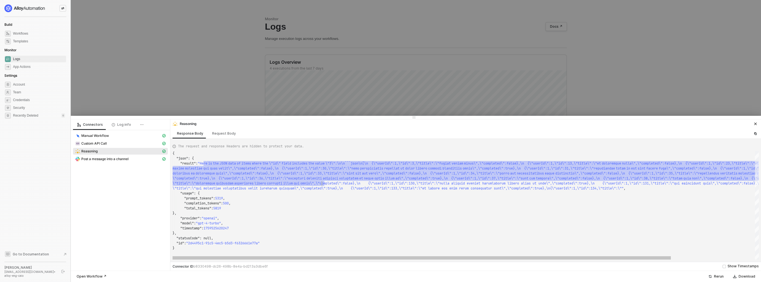
scroll to position [0, 143]
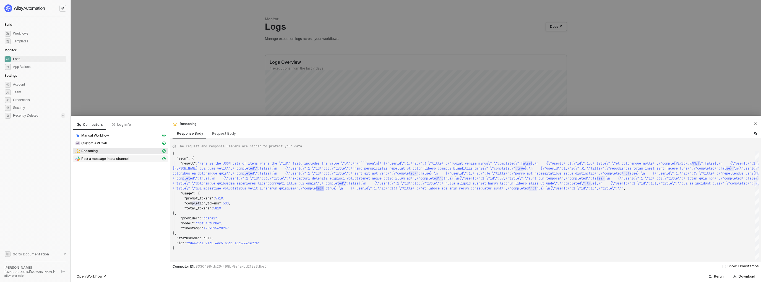
click at [119, 160] on span "Post a message into a channel" at bounding box center [104, 158] width 47 height 4
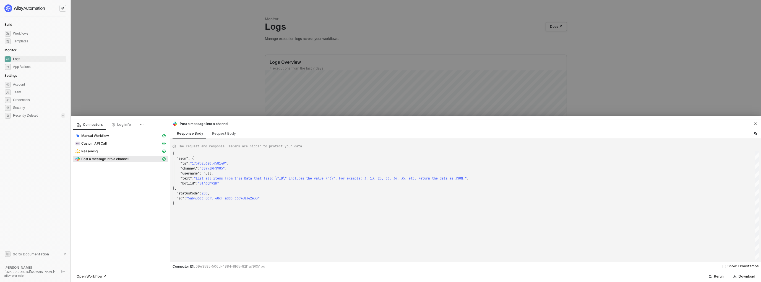
scroll to position [0, 0]
click at [123, 148] on span "Reasoning" at bounding box center [120, 150] width 95 height 7
type textarea "{ "json": { "result": "Here is the JSON data of items where the \"id\" field in…"
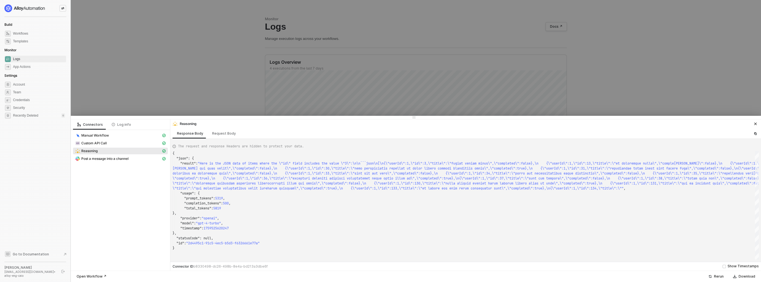
click at [150, 92] on div at bounding box center [380, 141] width 761 height 282
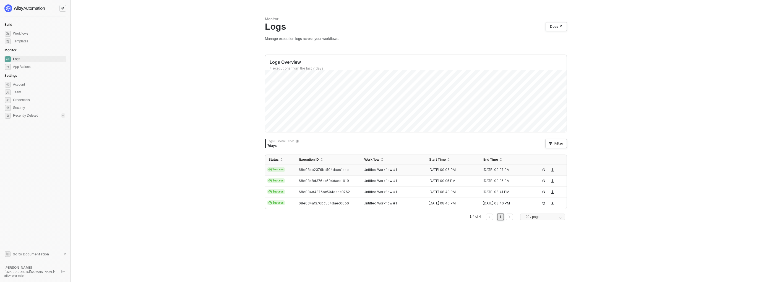
click at [304, 173] on td "68e03ae2376bc504daec1aab" at bounding box center [328, 169] width 65 height 11
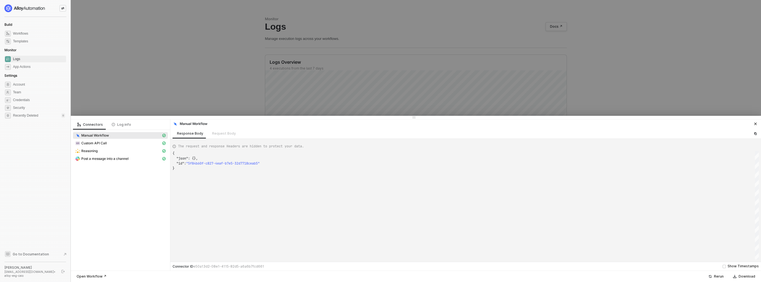
scroll to position [15, 0]
click at [273, 86] on div at bounding box center [380, 141] width 761 height 282
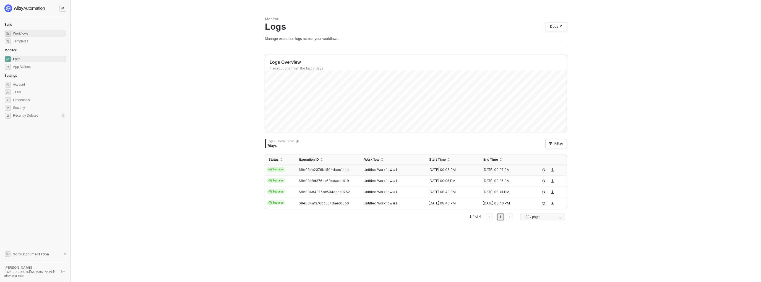
click at [27, 34] on span "Workflows" at bounding box center [39, 33] width 52 height 7
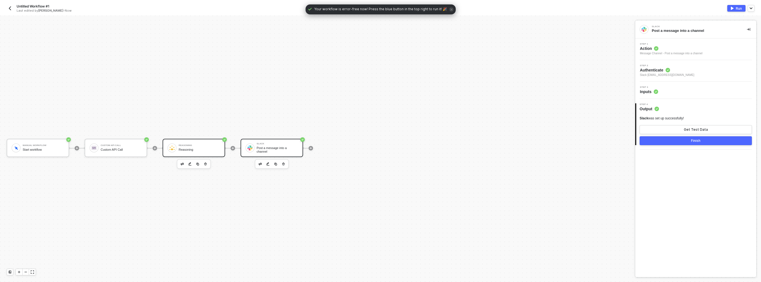
click at [188, 143] on div "Reasoning Reasoning" at bounding box center [200, 147] width 42 height 11
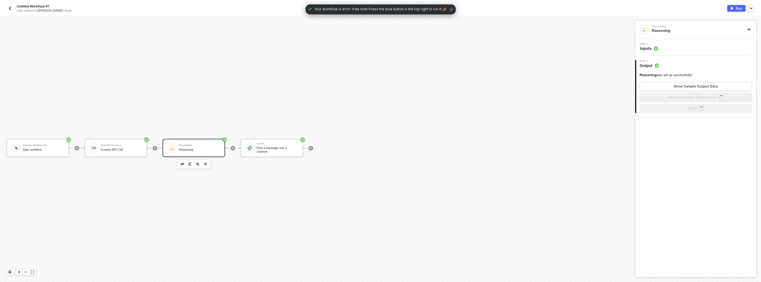
click at [647, 49] on span "Inputs" at bounding box center [649, 49] width 18 height 6
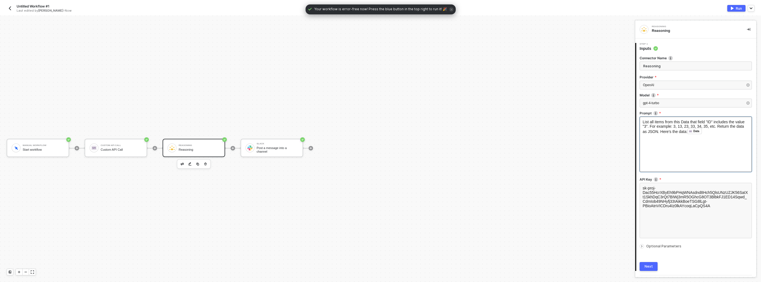
click at [683, 122] on span "List all items from this Data that field "ID" includes the value "3". For examp…" at bounding box center [694, 127] width 103 height 14
click at [687, 123] on span "List all items from this Data that field "ID" includes the value "3". For examp…" at bounding box center [694, 127] width 103 height 14
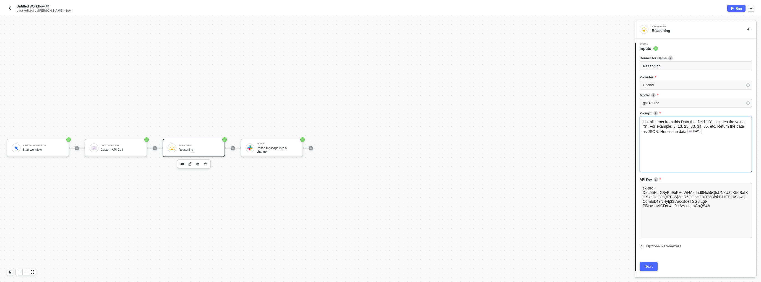
click at [686, 123] on span "List all items from this Data that field "ID" includes the value "3". For examp…" at bounding box center [694, 127] width 103 height 14
click at [702, 133] on div "Data" at bounding box center [695, 131] width 14 height 6
drag, startPoint x: 677, startPoint y: 131, endPoint x: 718, endPoint y: 132, distance: 40.7
click at [679, 133] on span "List all items from this Data that field "ID" includes the value "3". For examp…" at bounding box center [694, 127] width 103 height 14
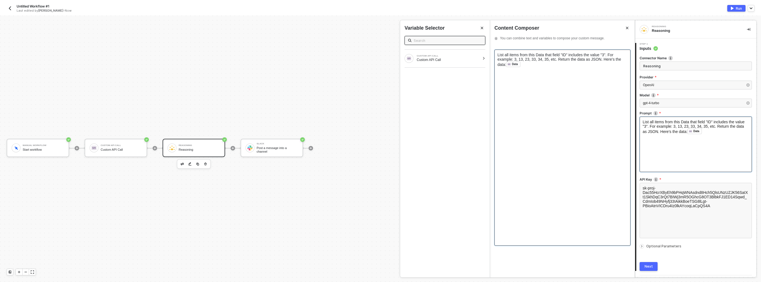
drag, startPoint x: 565, startPoint y: 92, endPoint x: 549, endPoint y: 77, distance: 21.3
click at [564, 91] on div "List all items from this Data that field "ID" includes the value "3". For examp…" at bounding box center [563, 148] width 136 height 196
drag, startPoint x: 538, startPoint y: 69, endPoint x: 607, endPoint y: 61, distance: 69.7
click at [607, 61] on div "List all items from this Data that field "ID" includes the value "3". For examp…" at bounding box center [563, 148] width 136 height 196
drag, startPoint x: 606, startPoint y: 61, endPoint x: 607, endPoint y: 67, distance: 5.6
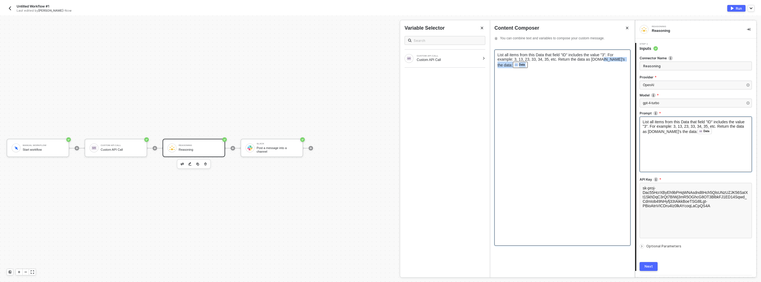
click at [607, 67] on div "List all items from this Data that field "ID" includes the value "3". For examp…" at bounding box center [563, 60] width 130 height 15
click at [559, 55] on span "List all items from this Data that field "ID" includes the value "3". For examp…" at bounding box center [556, 57] width 117 height 9
click at [543, 56] on span "List all items from this Data that field "ID" includes the value "3". For examp…" at bounding box center [556, 57] width 117 height 9
click at [461, 61] on div "Custom API Call" at bounding box center [448, 60] width 63 height 4
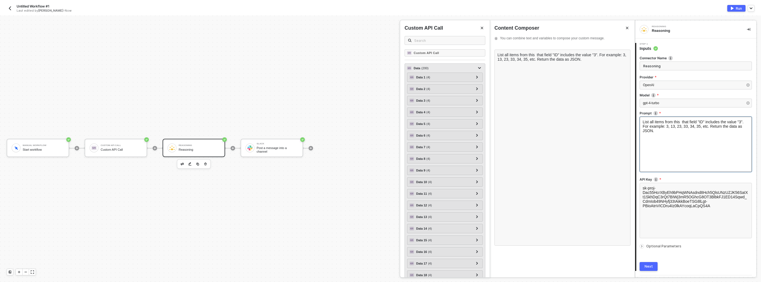
click at [447, 69] on div "Data ( 200 )" at bounding box center [441, 68] width 69 height 7
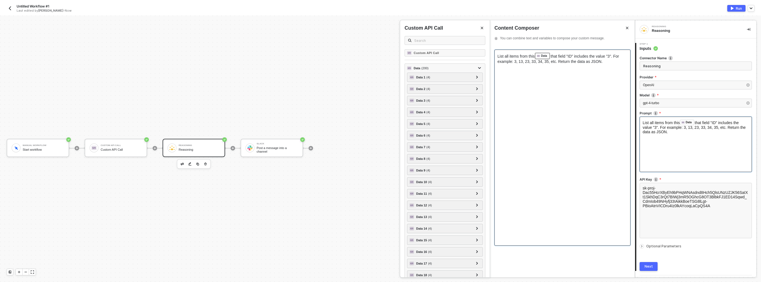
click at [561, 94] on div "List all items from this Data ﻿ that field "ID" includes the value "3". For exa…" at bounding box center [563, 148] width 136 height 196
click at [648, 264] on div "Next" at bounding box center [649, 266] width 8 height 4
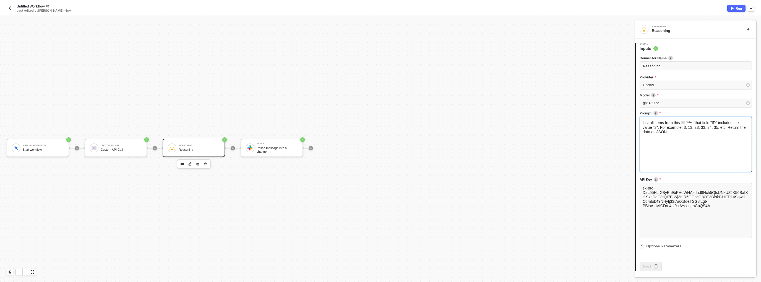
click at [735, 7] on button "Run" at bounding box center [737, 8] width 18 height 7
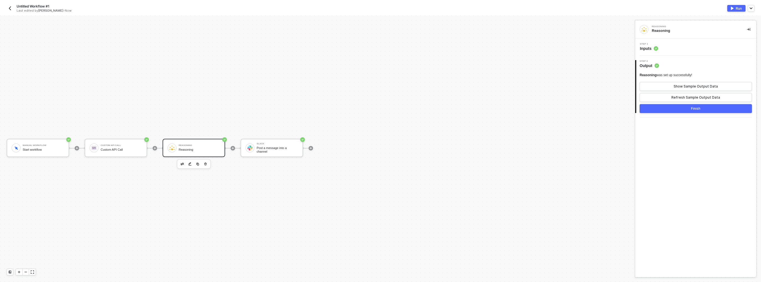
click at [9, 11] on button "button" at bounding box center [10, 8] width 7 height 7
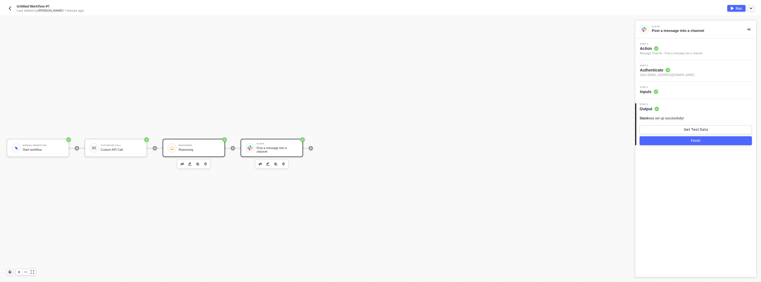
click at [211, 146] on div "Reasoning Reasoning" at bounding box center [200, 147] width 42 height 11
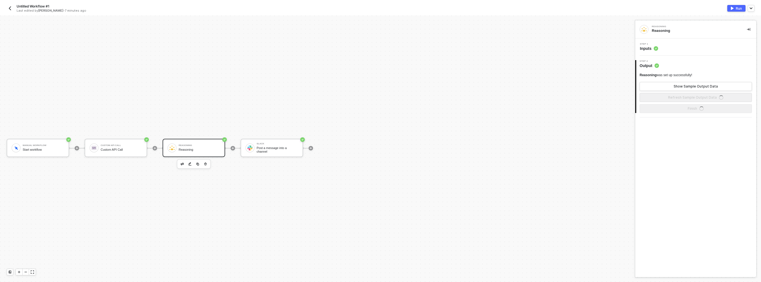
click at [653, 49] on span "Inputs" at bounding box center [649, 49] width 18 height 6
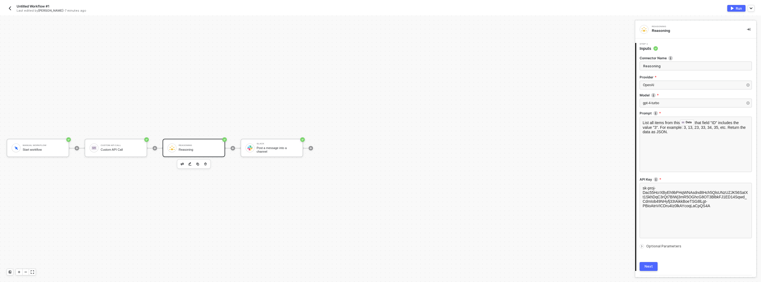
click at [649, 242] on div at bounding box center [696, 242] width 112 height 2
click at [649, 245] on span "Optional Parameters" at bounding box center [664, 246] width 35 height 4
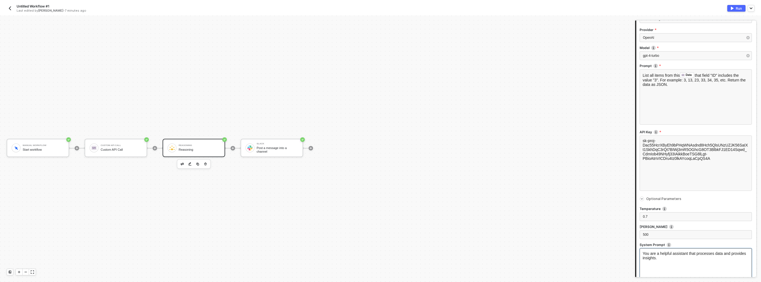
scroll to position [55, 0]
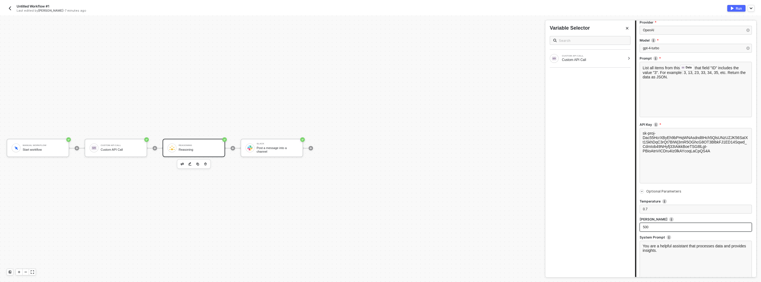
click at [648, 230] on div "500" at bounding box center [696, 226] width 112 height 9
click at [667, 223] on div "2000" at bounding box center [696, 226] width 112 height 9
click at [669, 220] on label "Max Tokens" at bounding box center [696, 219] width 112 height 5
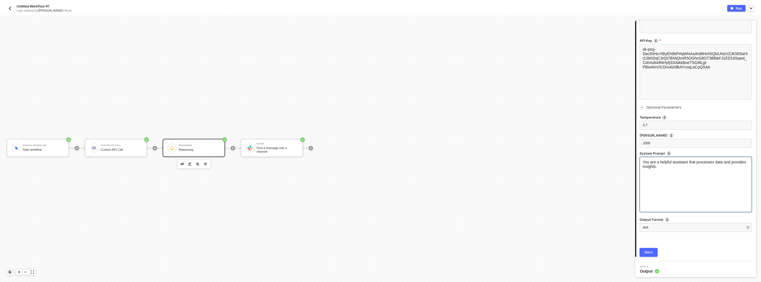
scroll to position [139, 0]
click at [650, 252] on div "Next" at bounding box center [649, 252] width 8 height 4
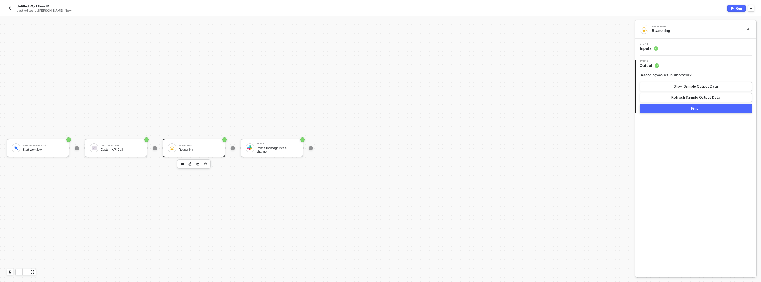
click at [734, 10] on button "Run" at bounding box center [737, 8] width 18 height 7
click at [201, 141] on div "Reasoning Reasoning" at bounding box center [194, 148] width 63 height 18
click at [656, 53] on div "Step 1 Inputs" at bounding box center [696, 46] width 121 height 17
click at [654, 49] on circle at bounding box center [656, 48] width 4 height 4
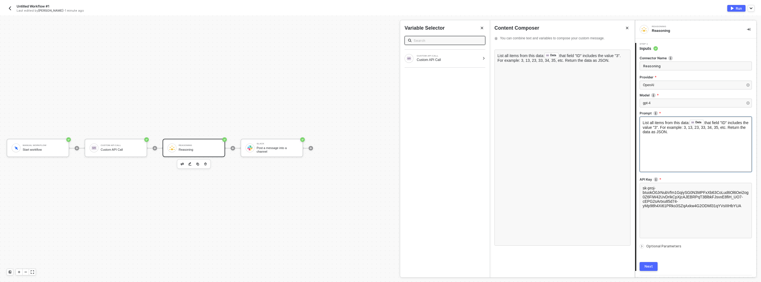
click at [706, 134] on div "List all items from this data: Data ﻿ that field "ID" includes the value "3". F…" at bounding box center [696, 143] width 112 height 55
click at [572, 97] on div "List all items from this data: Data ﻿ that field "ID" includes the value "3". F…" at bounding box center [563, 148] width 136 height 196
click at [650, 265] on div "Next" at bounding box center [649, 266] width 8 height 4
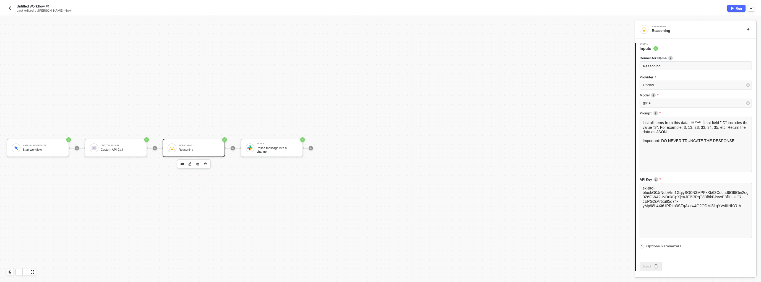
click at [648, 246] on span "Optional Parameters" at bounding box center [664, 246] width 35 height 4
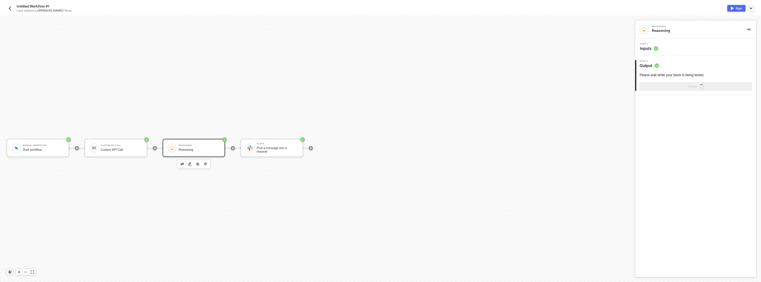
click at [658, 48] on circle at bounding box center [656, 48] width 4 height 4
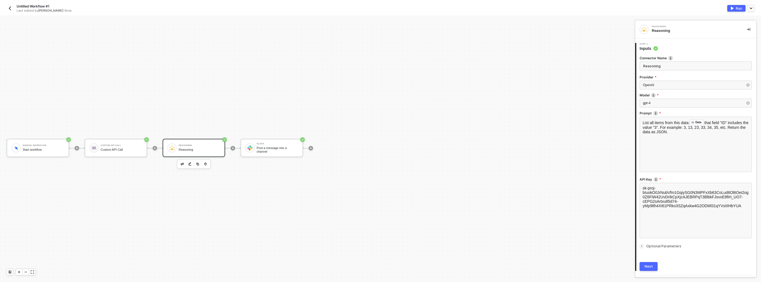
click at [654, 245] on span "Optional Parameters" at bounding box center [664, 246] width 35 height 4
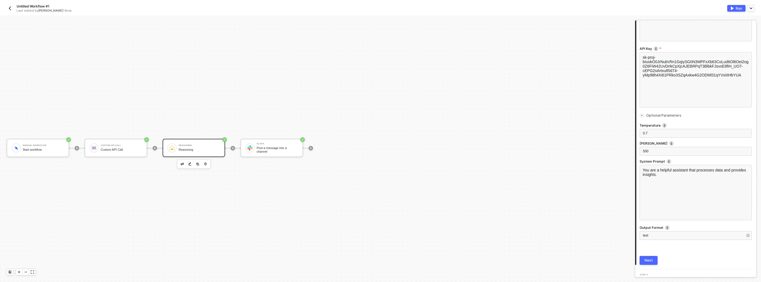
scroll to position [136, 0]
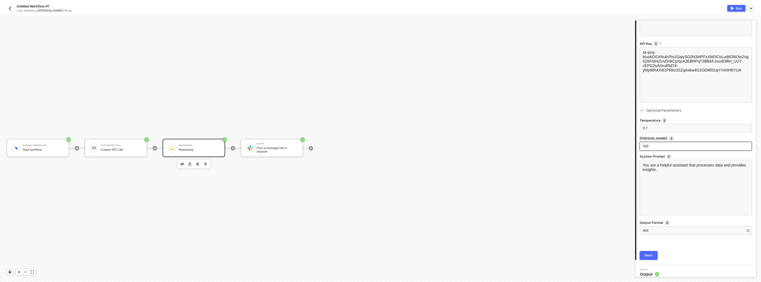
click at [652, 146] on div "500" at bounding box center [696, 146] width 106 height 5
click at [646, 255] on div "Next" at bounding box center [649, 255] width 8 height 4
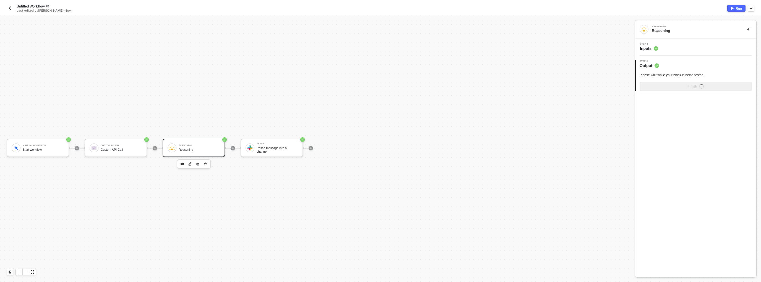
click at [732, 7] on img "button" at bounding box center [732, 8] width 3 height 3
click at [10, 4] on div "Untitled Workflow #1 Last edited by Caio Augusto - Now" at bounding box center [194, 8] width 374 height 9
click at [11, 7] on img "button" at bounding box center [10, 8] width 4 height 4
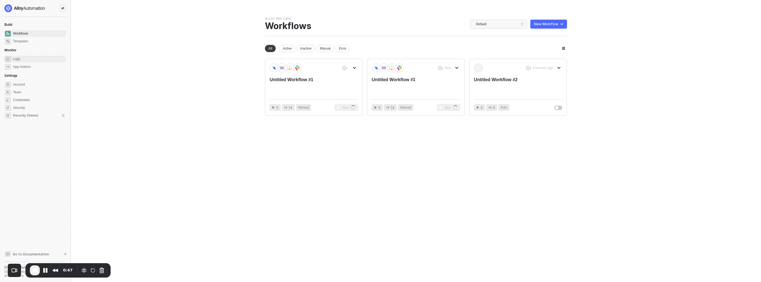
click at [20, 58] on span "Logs" at bounding box center [39, 59] width 52 height 7
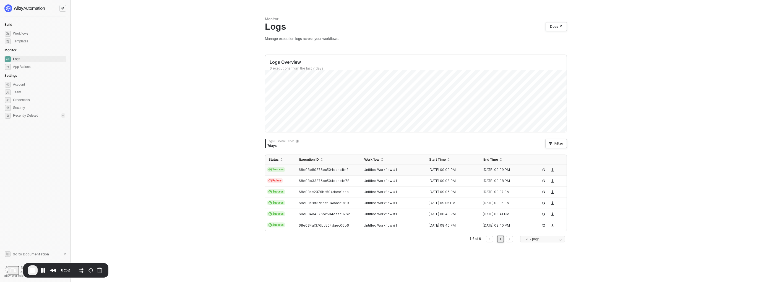
click at [293, 169] on td "Success" at bounding box center [280, 169] width 31 height 11
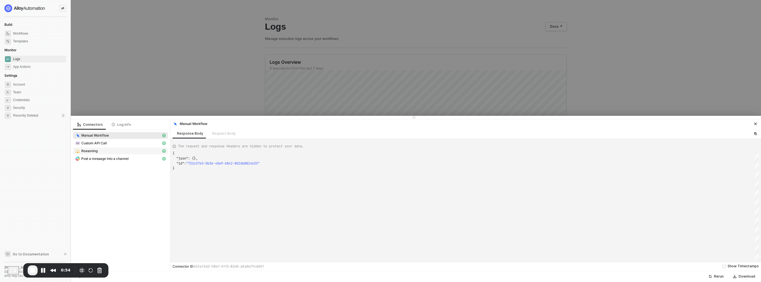
click at [121, 153] on div "Reasoning" at bounding box center [118, 150] width 86 height 5
type textarea "{ "json": { "result": "Here is the JSON data for items where the \"id\" field i…"
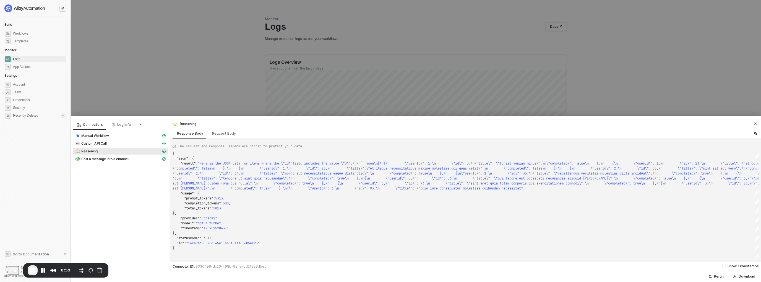
click at [290, 77] on div at bounding box center [380, 141] width 761 height 282
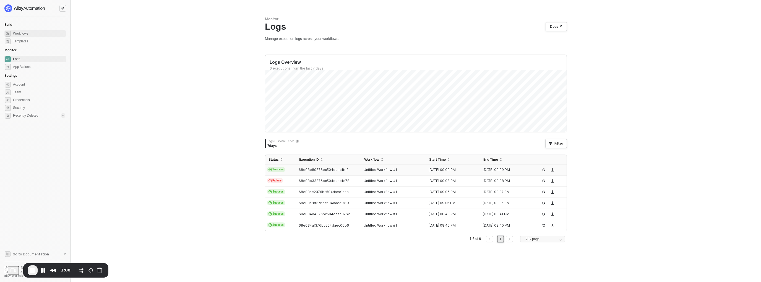
click at [33, 34] on span "Workflows" at bounding box center [39, 33] width 52 height 7
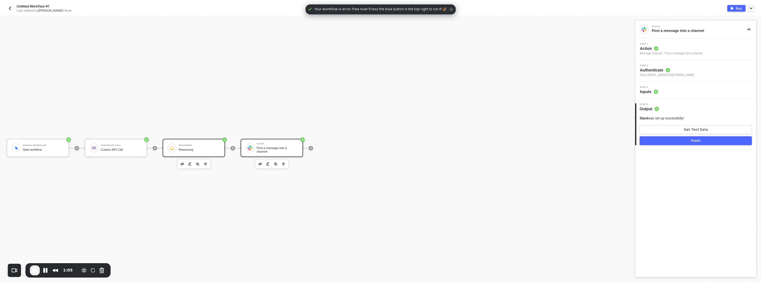
click at [206, 148] on div "Reasoning" at bounding box center [200, 150] width 42 height 4
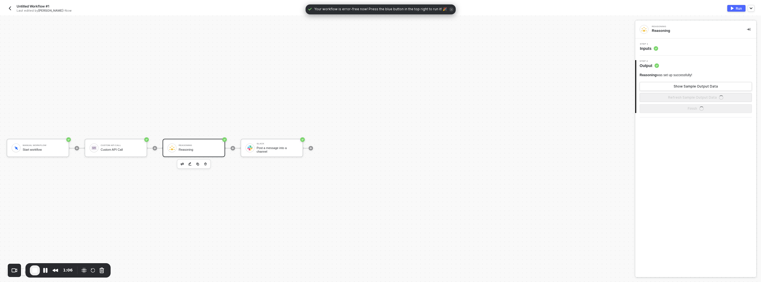
click at [649, 43] on span "Step 1" at bounding box center [649, 44] width 18 height 2
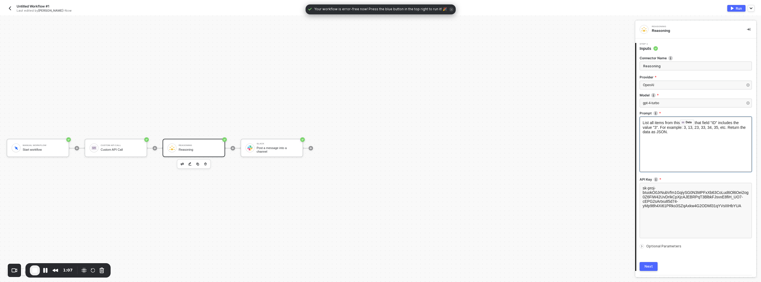
click at [686, 134] on div "List all items from this Data ﻿ that field "ID" includes the value "3". For exa…" at bounding box center [696, 143] width 112 height 55
click at [680, 123] on span "List all items from this" at bounding box center [661, 122] width 37 height 4
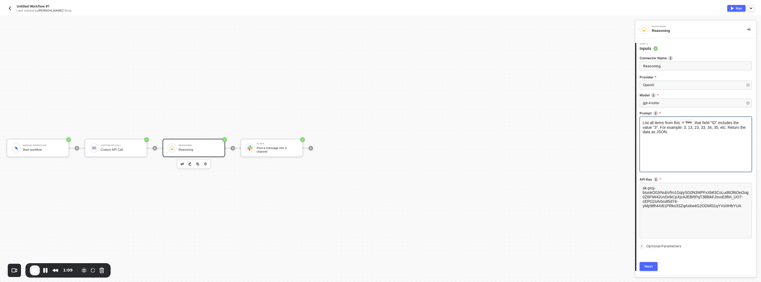
click at [667, 132] on span "that field "ID" includes the value "3". For example: 3, 13, 23, 33, 34, 35, etc…" at bounding box center [695, 127] width 104 height 14
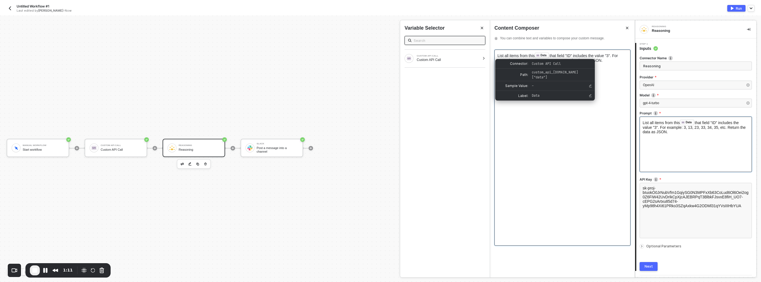
click at [535, 56] on span "List all items from this" at bounding box center [516, 55] width 37 height 4
click at [546, 95] on div "Data" at bounding box center [569, 95] width 63 height 7
click at [559, 106] on div "List all items from this data: Data ﻿ that field "ID" includes the value "3". F…" at bounding box center [563, 148] width 136 height 196
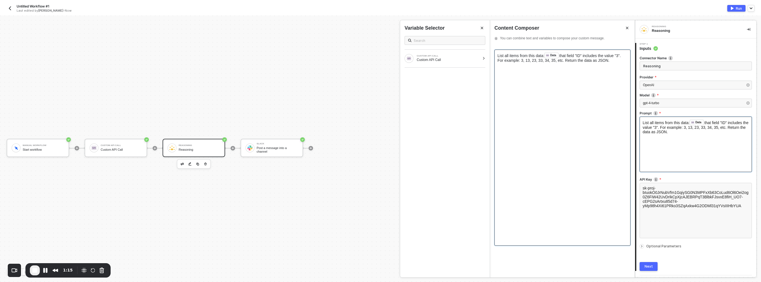
click at [610, 66] on div "List all items from this data: Data ﻿ that field "ID" includes the value "3". F…" at bounding box center [563, 148] width 136 height 196
click at [659, 88] on div "OpenAI" at bounding box center [696, 85] width 112 height 9
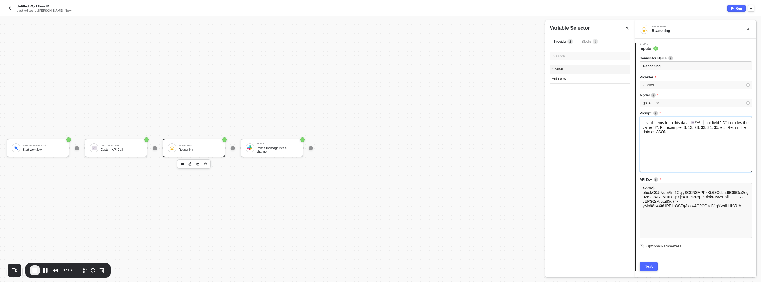
click at [571, 70] on div "OpenAI" at bounding box center [590, 69] width 81 height 9
click at [674, 101] on div "gpt-4-turbo" at bounding box center [693, 102] width 100 height 5
click at [566, 79] on div "gpt-4" at bounding box center [590, 78] width 81 height 9
click at [649, 263] on button "Next" at bounding box center [649, 266] width 18 height 9
click at [732, 10] on button "Run" at bounding box center [737, 8] width 18 height 7
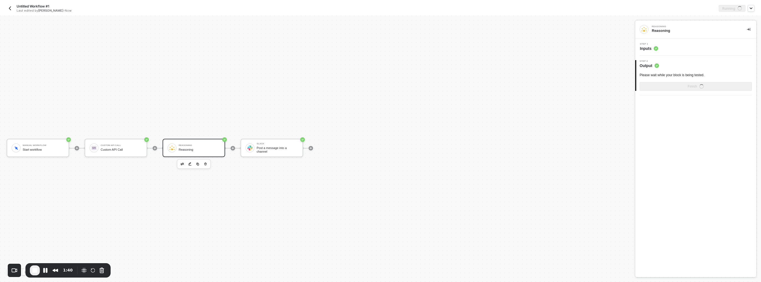
click at [12, 14] on div "Untitled Workflow #1 Last edited by [PERSON_NAME] - Now Running" at bounding box center [381, 7] width 748 height 15
click at [10, 10] on img "button" at bounding box center [10, 8] width 4 height 4
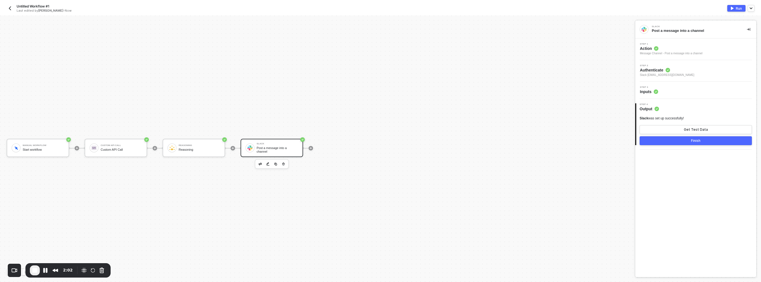
click at [278, 145] on div "Slack Post a message into a channel" at bounding box center [278, 147] width 42 height 11
click at [656, 91] on circle at bounding box center [656, 91] width 4 height 4
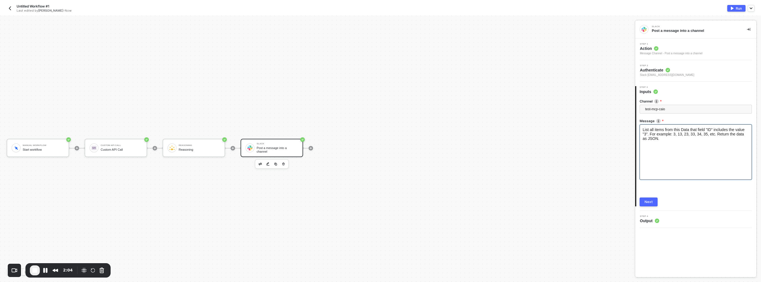
click at [682, 142] on div "List all items from this Data that field "ID" includes the value "3". For examp…" at bounding box center [696, 151] width 112 height 55
click at [657, 137] on span "List all items from this Data that field "ID" includes the value "3". For examp…" at bounding box center [694, 133] width 103 height 13
drag, startPoint x: 545, startPoint y: 80, endPoint x: 491, endPoint y: 56, distance: 59.8
click at [491, 56] on div "List all items from this Data that field "ID" includes the value "3". For examp…" at bounding box center [562, 161] width 145 height 232
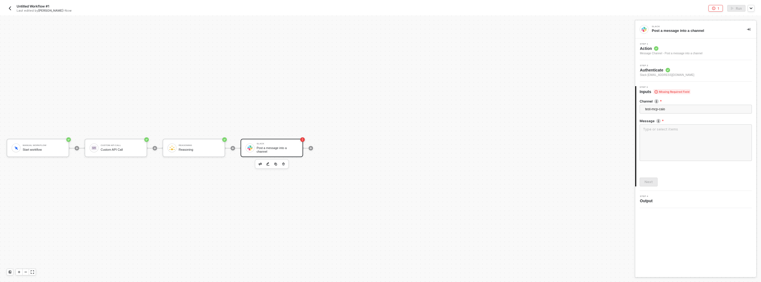
click at [333, 79] on div "Manual Workflow Start workflow Custom API Call Custom API Call Reasoning Reason…" at bounding box center [316, 147] width 633 height 265
click at [82, 151] on div at bounding box center [77, 147] width 74 height 43
click at [87, 150] on div "Custom API Call Custom API Call" at bounding box center [116, 148] width 63 height 18
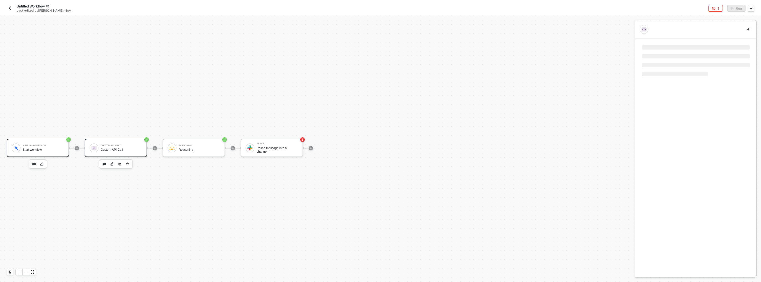
click at [57, 149] on div "Start workflow" at bounding box center [44, 150] width 42 height 4
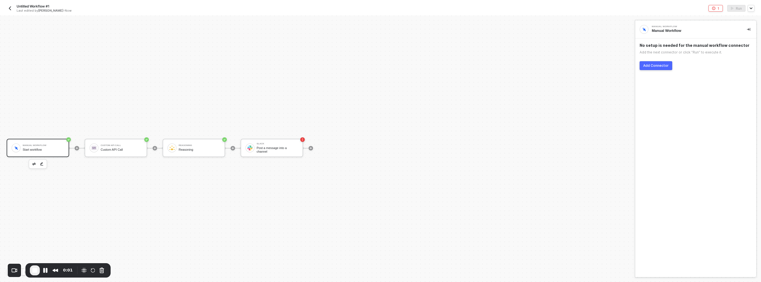
drag, startPoint x: 245, startPoint y: 61, endPoint x: 76, endPoint y: 15, distance: 175.4
click at [245, 61] on div "Manual Workflow Start workflow Custom API Call Custom API Call Reasoning Reason…" at bounding box center [316, 147] width 633 height 265
click at [10, 9] on img "button" at bounding box center [10, 8] width 4 height 4
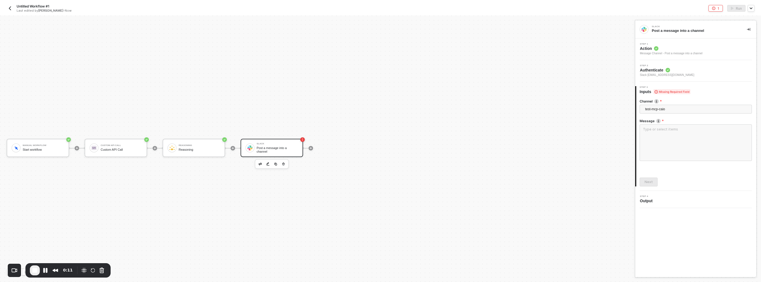
click at [175, 202] on div "Manual Workflow Start workflow Custom API Call Custom API Call Reasoning Reason…" at bounding box center [316, 147] width 633 height 265
click at [189, 156] on div "Reasoning Reasoning" at bounding box center [194, 148] width 63 height 18
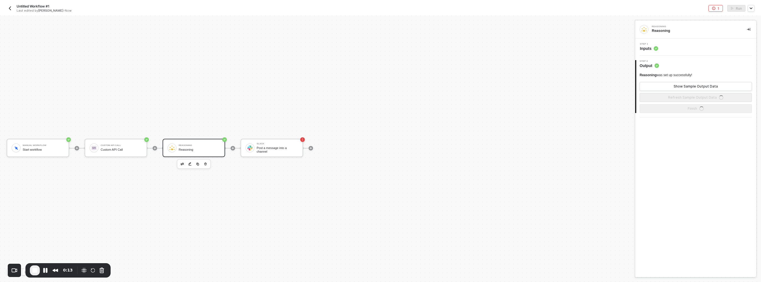
click at [658, 47] on circle at bounding box center [656, 48] width 4 height 4
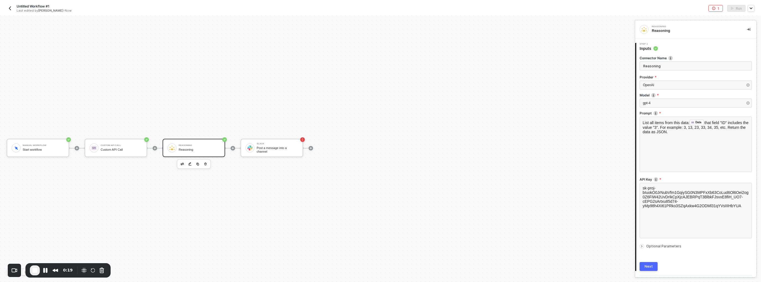
click at [302, 190] on div "Manual Workflow Start workflow Custom API Call Custom API Call Reasoning Reason…" at bounding box center [316, 147] width 633 height 265
click at [262, 151] on div "Post a message into a channel" at bounding box center [278, 149] width 42 height 7
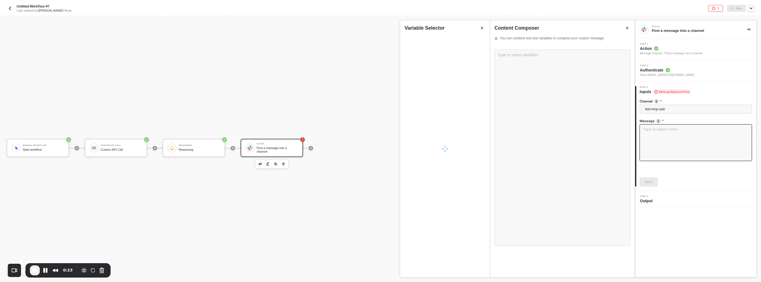
click at [653, 144] on textarea at bounding box center [696, 142] width 112 height 37
click at [456, 60] on div "Reasoning" at bounding box center [448, 60] width 63 height 4
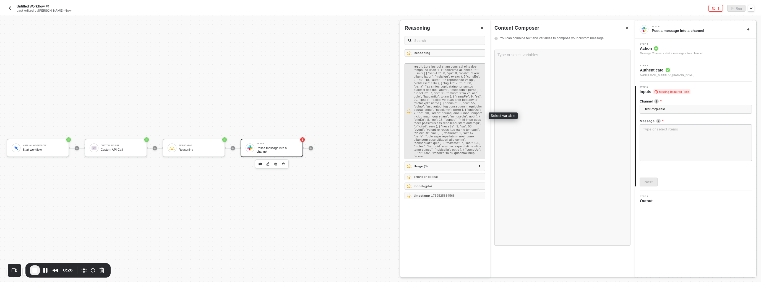
click at [415, 63] on div "result -" at bounding box center [445, 111] width 81 height 96
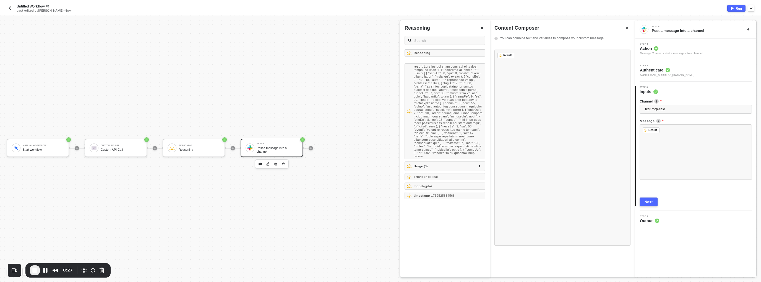
click at [668, 225] on div "4 Step 4 Output" at bounding box center [696, 219] width 121 height 17
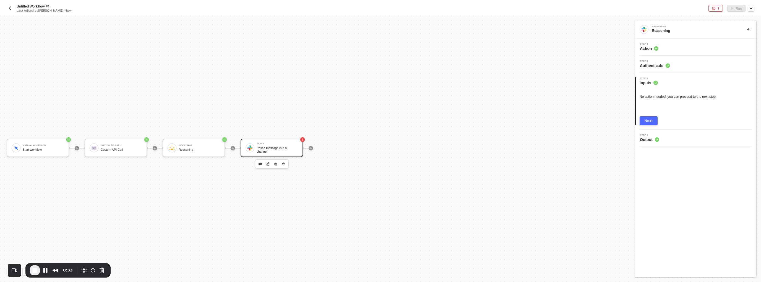
click at [268, 149] on div "Post a message into a channel" at bounding box center [278, 149] width 42 height 7
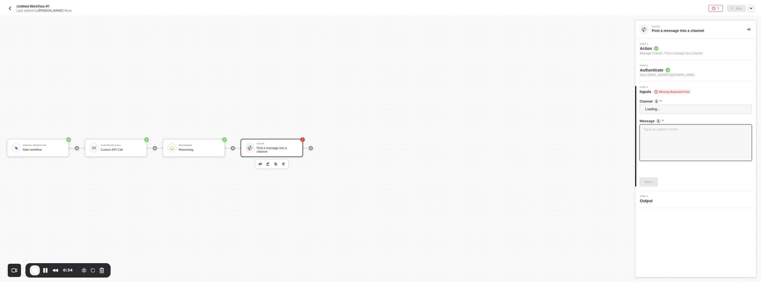
click at [665, 131] on textarea at bounding box center [696, 142] width 112 height 37
click at [446, 62] on div "REASONING Reasoning" at bounding box center [443, 58] width 76 height 9
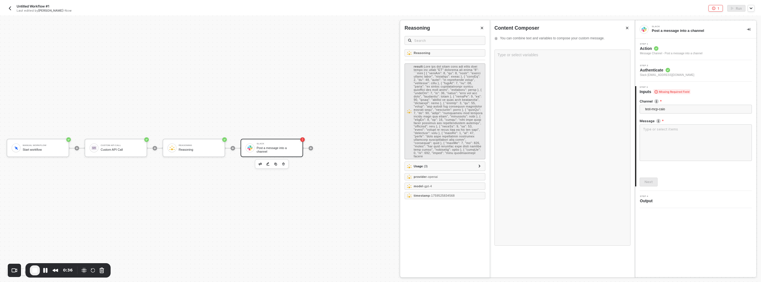
click at [446, 69] on span "-" at bounding box center [448, 111] width 69 height 93
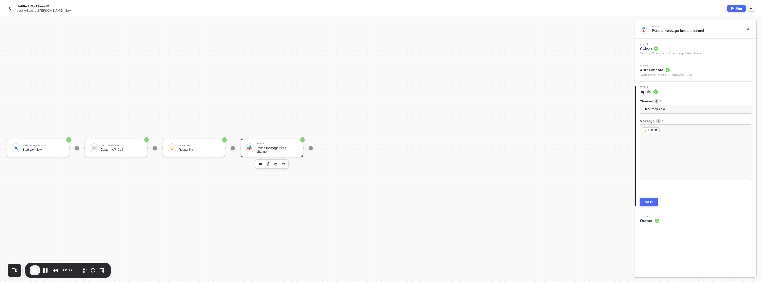
click at [655, 200] on button "Next" at bounding box center [649, 201] width 18 height 9
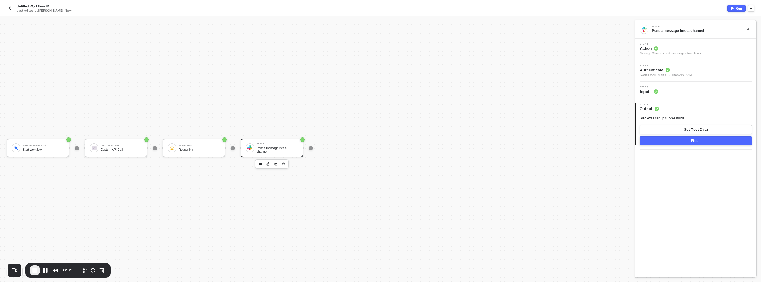
click at [736, 10] on button "Run" at bounding box center [737, 8] width 18 height 7
click at [13, 8] on button "button" at bounding box center [10, 8] width 7 height 7
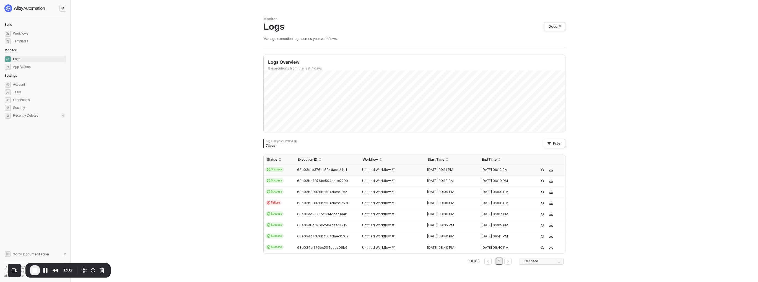
click at [296, 171] on div "68e03c1e376bc504daec24d1" at bounding box center [324, 169] width 61 height 4
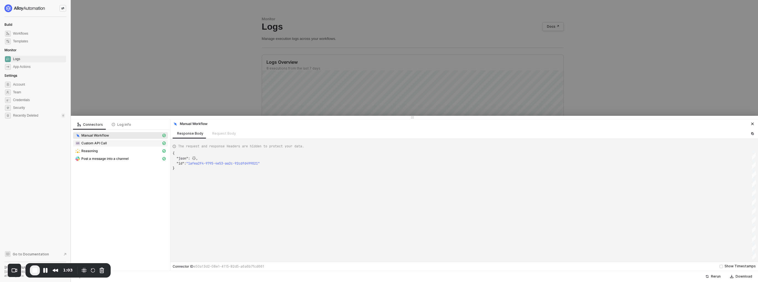
click at [124, 142] on div "Custom API Call" at bounding box center [118, 143] width 86 height 5
click at [123, 151] on div "Reasoning" at bounding box center [118, 150] width 86 height 5
type textarea "{ "json": { "result": "Here is the JSON object for the items from the given dat…"
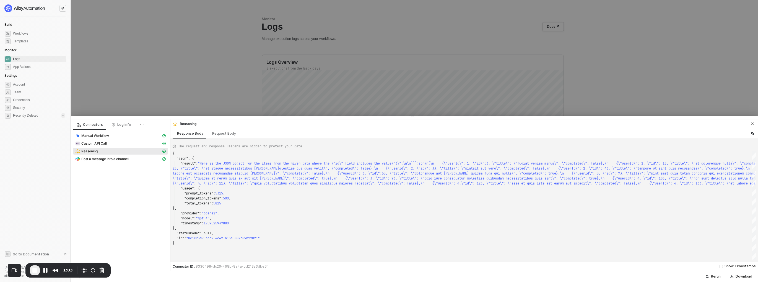
scroll to position [10, 0]
click at [234, 95] on div at bounding box center [379, 141] width 758 height 282
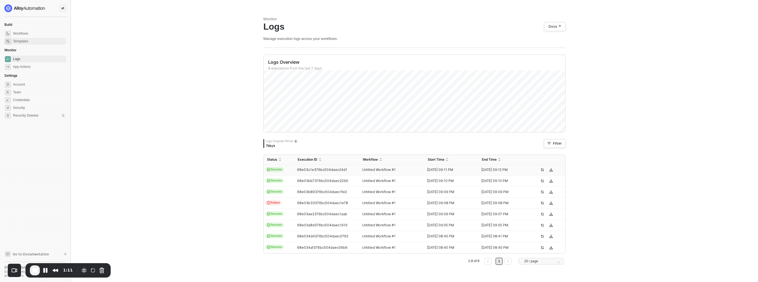
click at [23, 43] on span "Templates" at bounding box center [39, 41] width 52 height 7
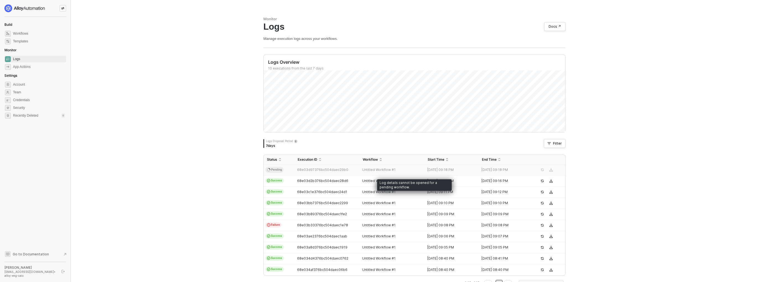
click at [288, 173] on td "Pending" at bounding box center [279, 169] width 31 height 11
click at [283, 170] on span "Success" at bounding box center [274, 169] width 19 height 5
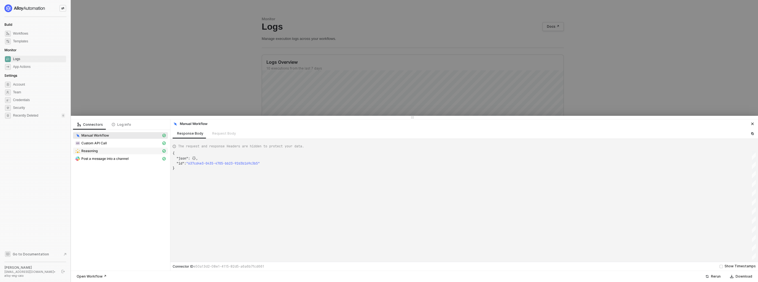
click at [119, 152] on div "Reasoning" at bounding box center [118, 150] width 86 height 5
type textarea "{ "json": { "result": "Here are the items from the provided data where the \"id…"
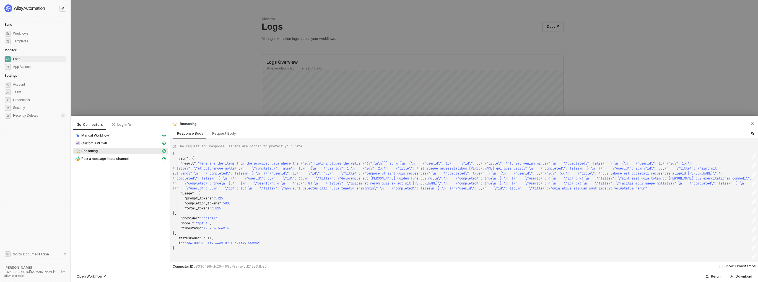
click at [196, 92] on div at bounding box center [379, 141] width 758 height 282
